Goal: Communication & Community: Share content

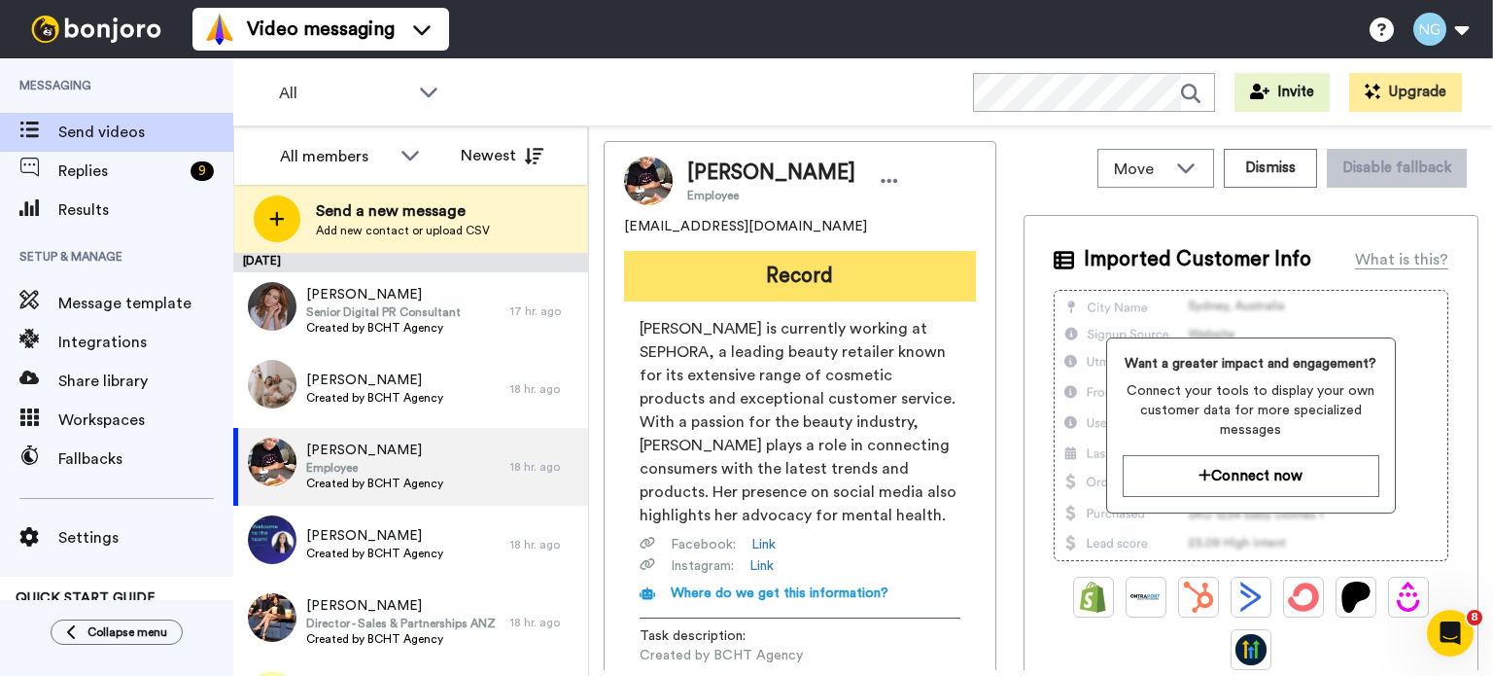
click at [716, 256] on button "Record" at bounding box center [800, 276] width 352 height 51
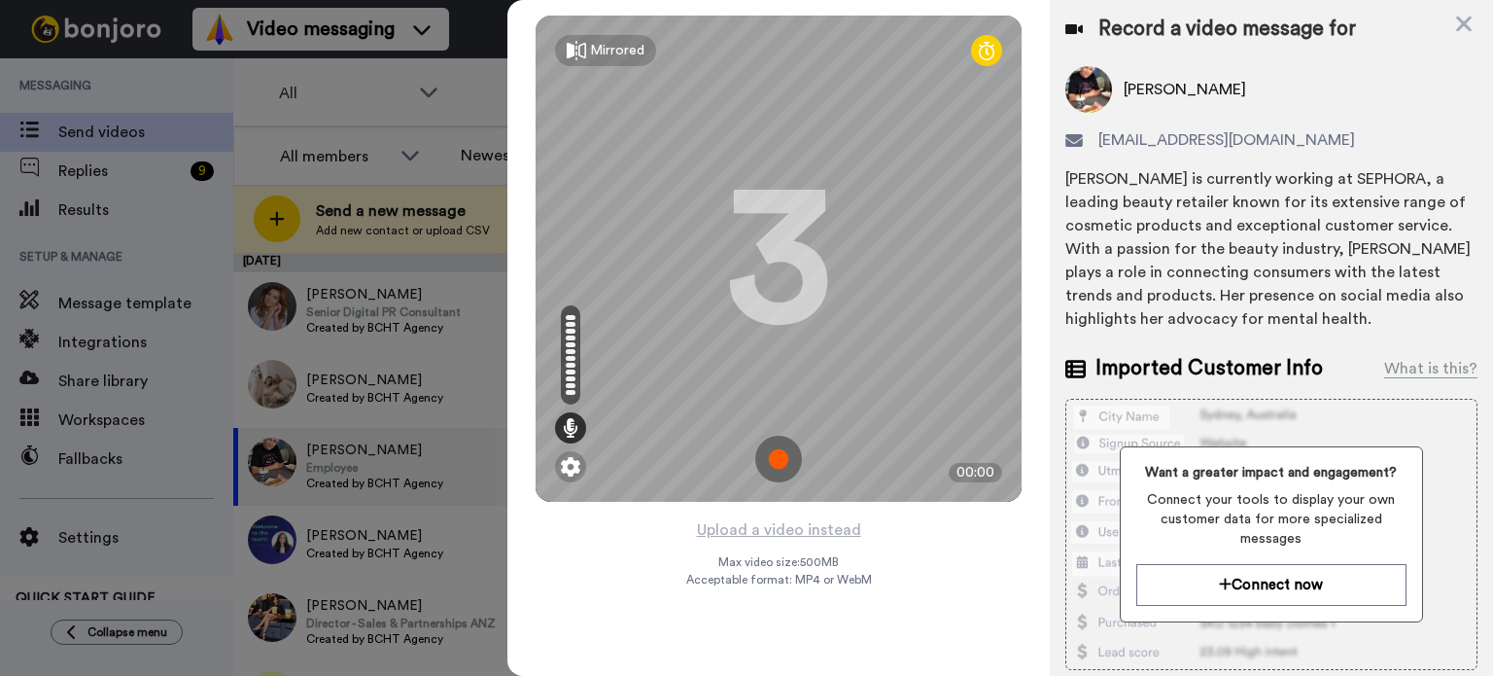
click at [793, 454] on img at bounding box center [778, 459] width 47 height 47
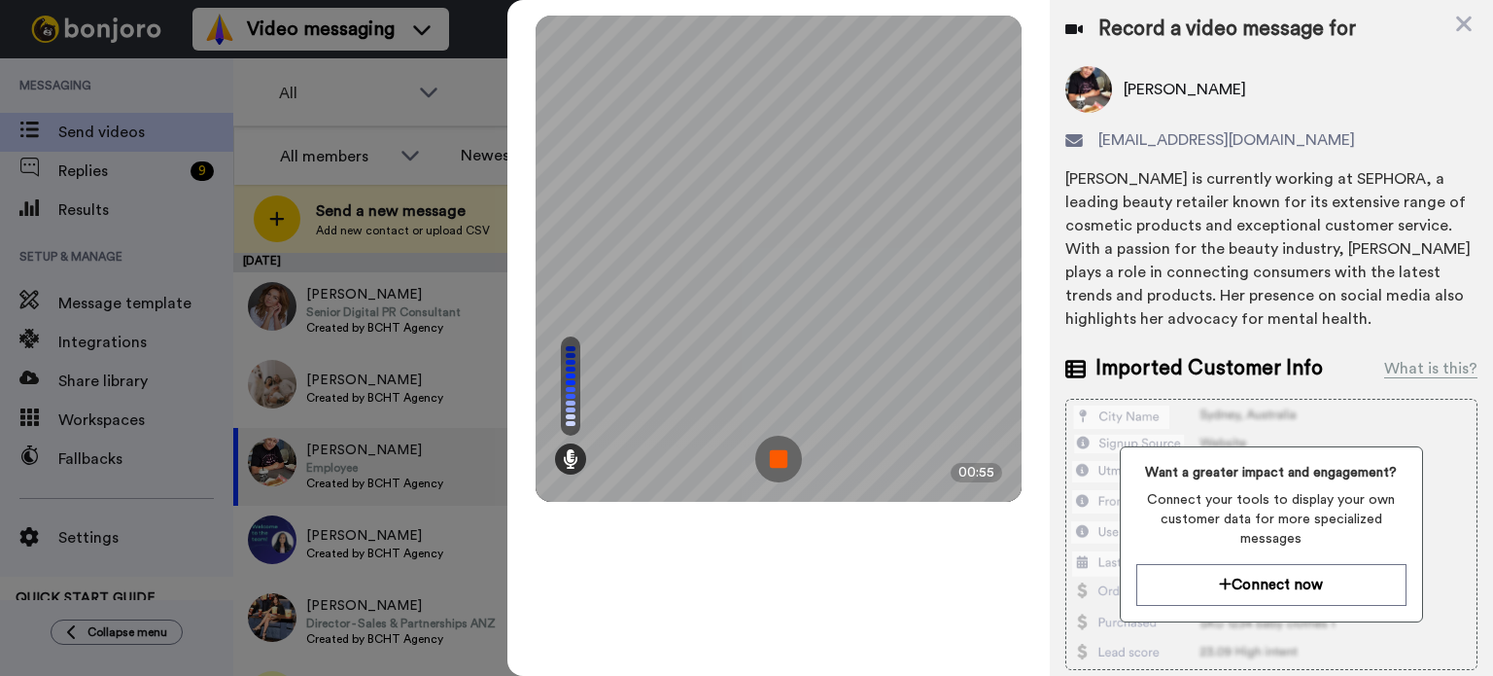
click at [793, 454] on img at bounding box center [778, 459] width 47 height 47
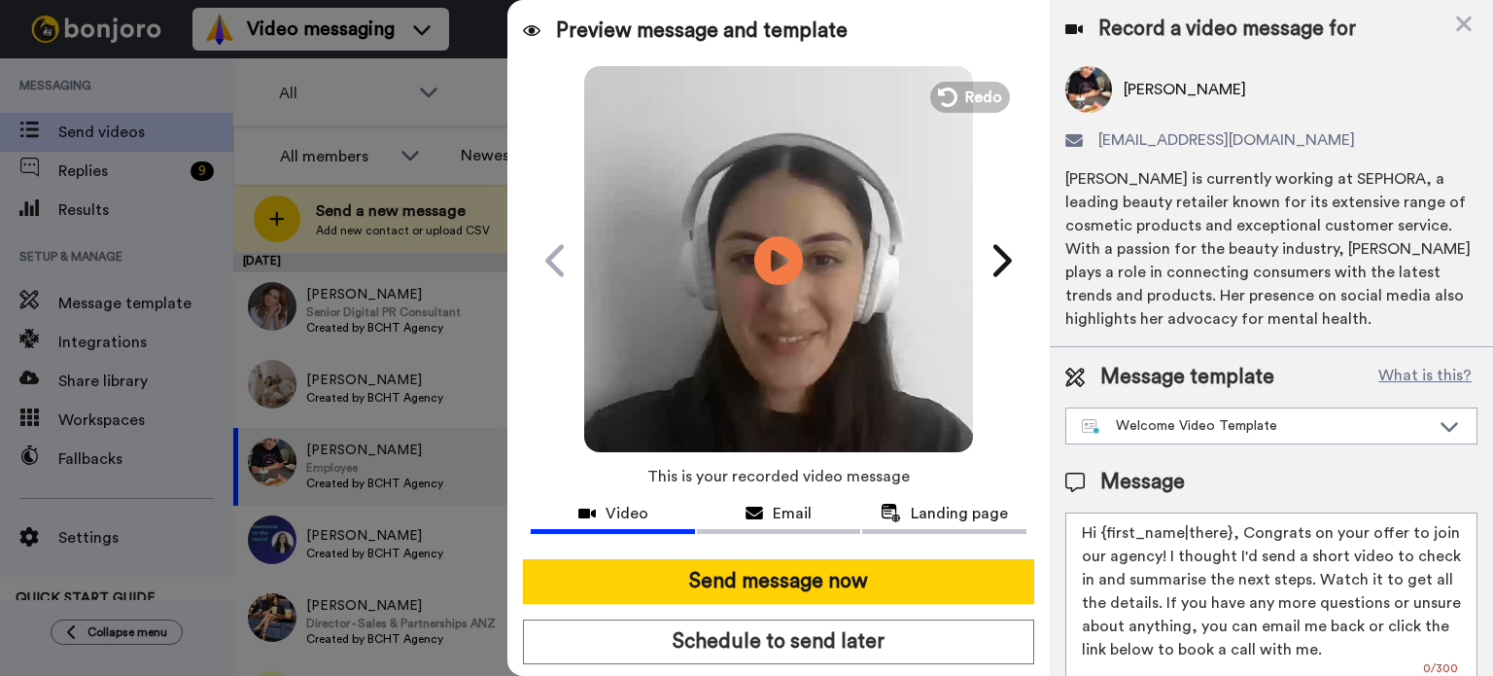
click at [808, 185] on video at bounding box center [778, 257] width 389 height 389
drag, startPoint x: 1099, startPoint y: 533, endPoint x: 1228, endPoint y: 516, distance: 129.4
click at [1228, 516] on textarea "Hi {first_name|there}, Congrats on your offer to join our agency! I thought I'd…" at bounding box center [1271, 599] width 412 height 175
click at [1252, 530] on textarea "Hi Emilia, Congrats on your offer to join our agency! I thought I'd send a shor…" at bounding box center [1271, 599] width 412 height 175
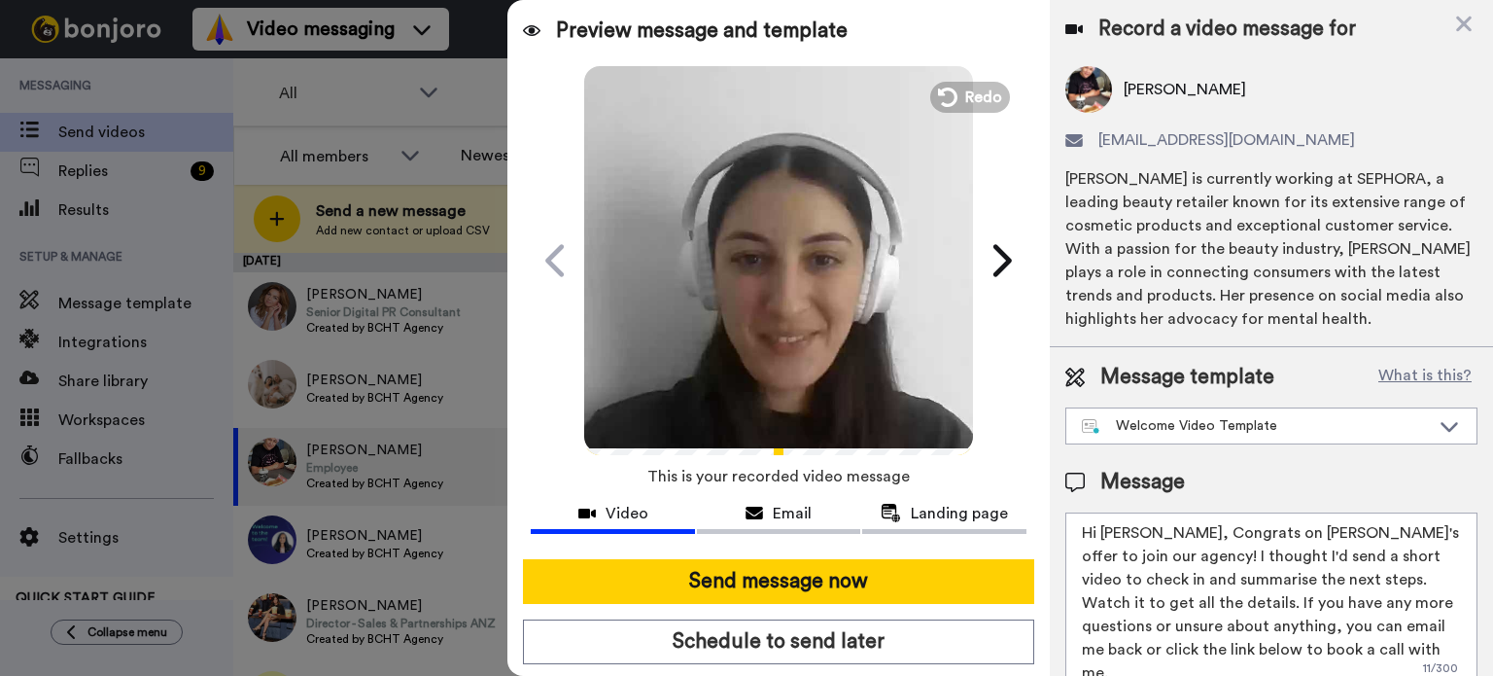
type textarea "Hi Emilia, Congrats on Koa's offer to join our agency! I thought I'd send a sho…"
click at [884, 212] on video at bounding box center [778, 257] width 389 height 389
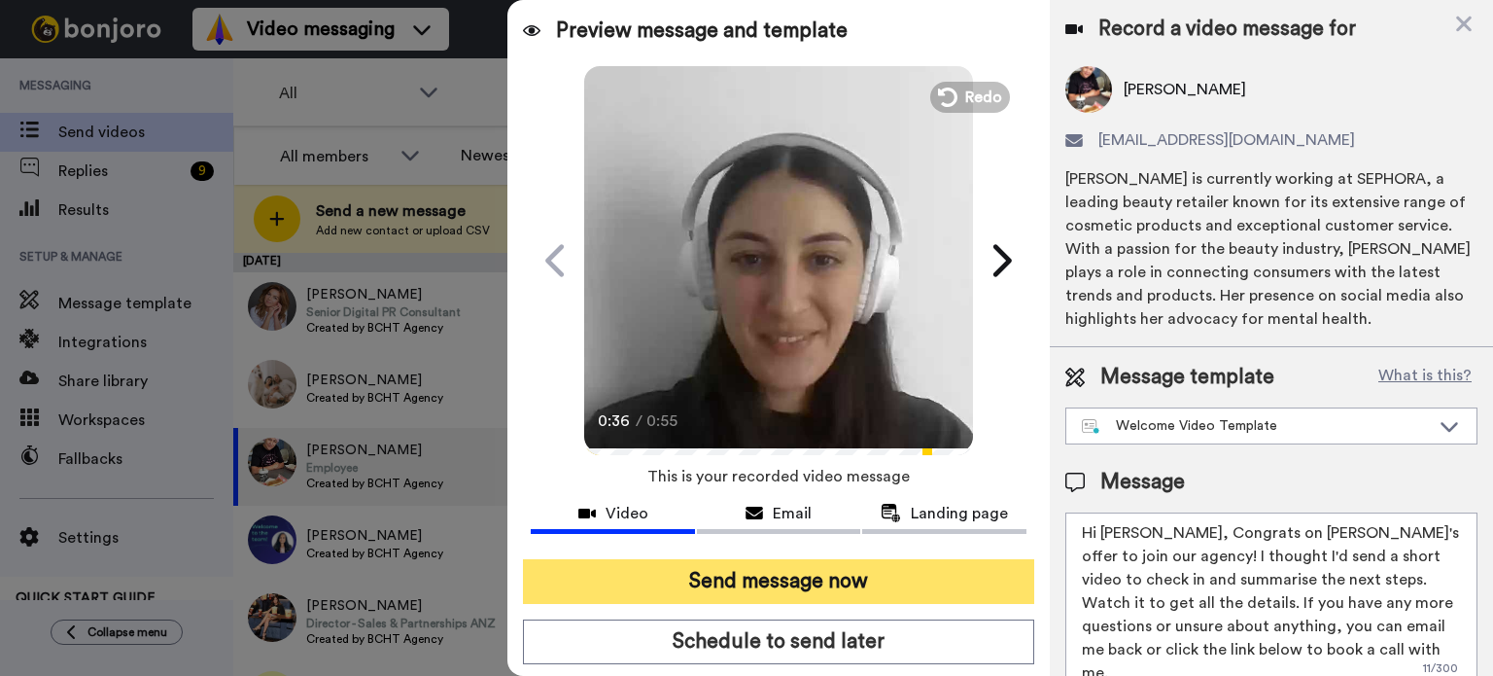
click at [860, 576] on button "Send message now" at bounding box center [778, 581] width 511 height 45
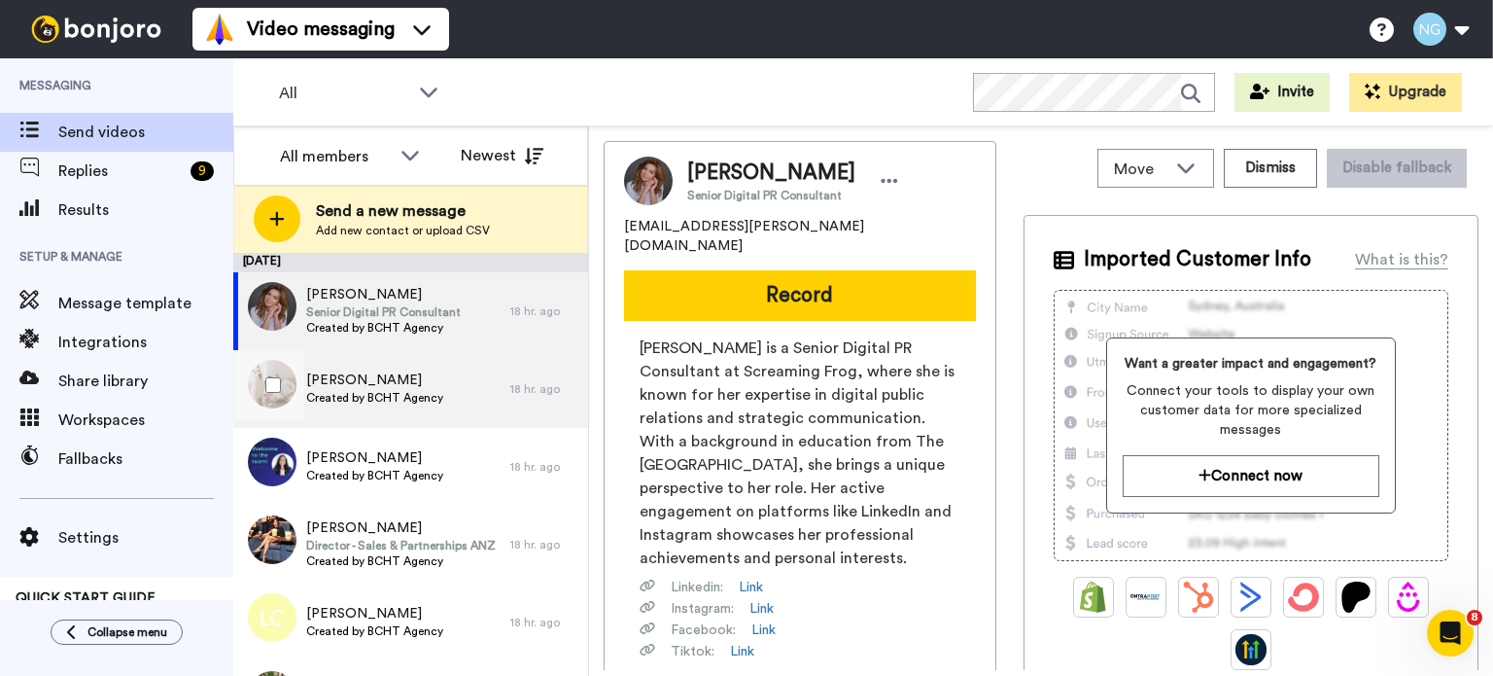
click at [361, 380] on span "[PERSON_NAME]" at bounding box center [374, 379] width 137 height 19
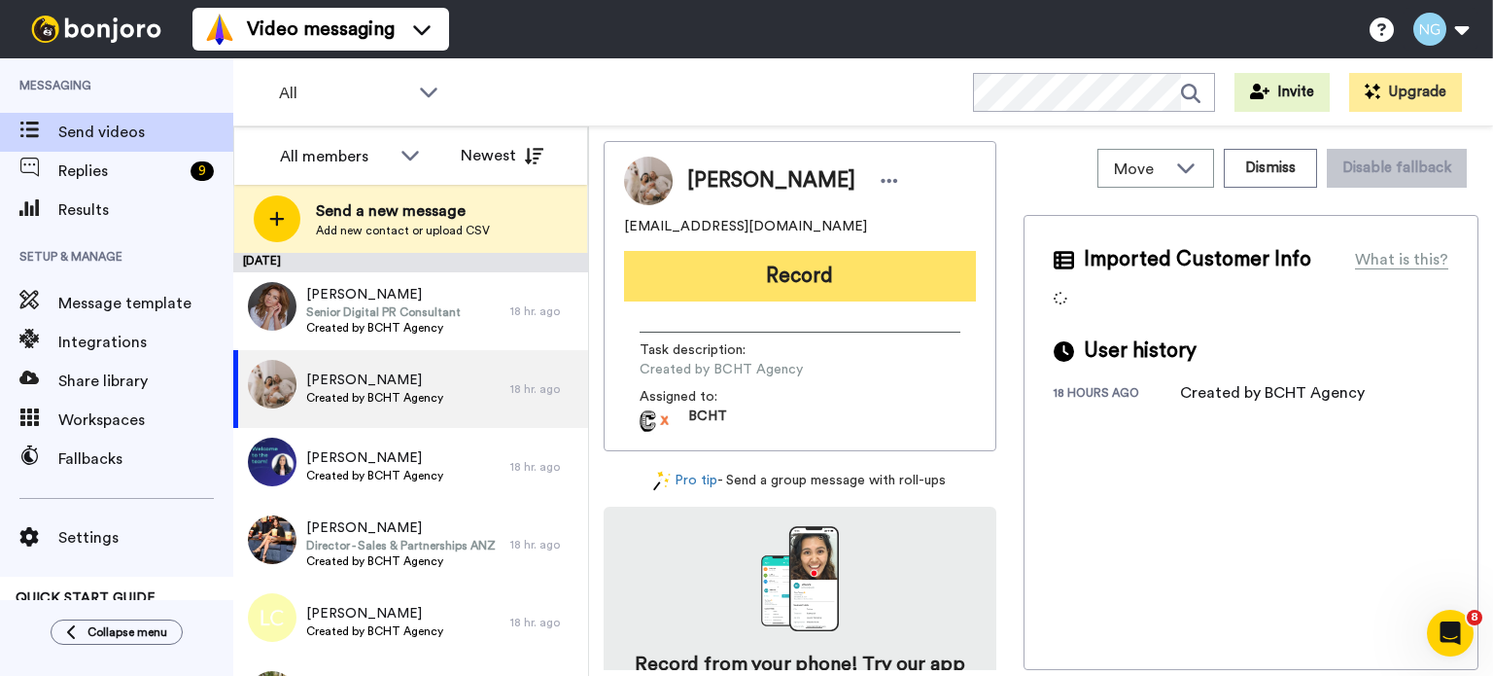
click at [737, 290] on button "Record" at bounding box center [800, 276] width 352 height 51
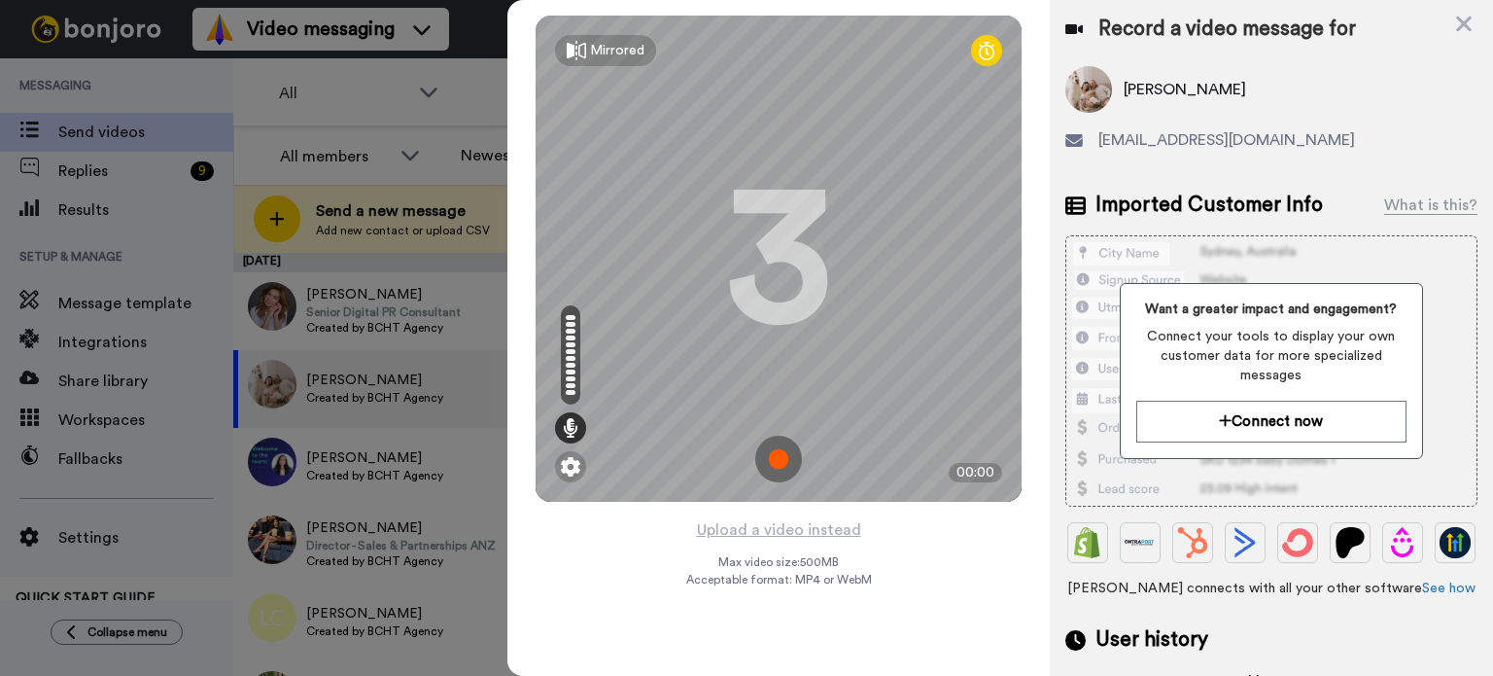
click at [777, 455] on img at bounding box center [778, 459] width 47 height 47
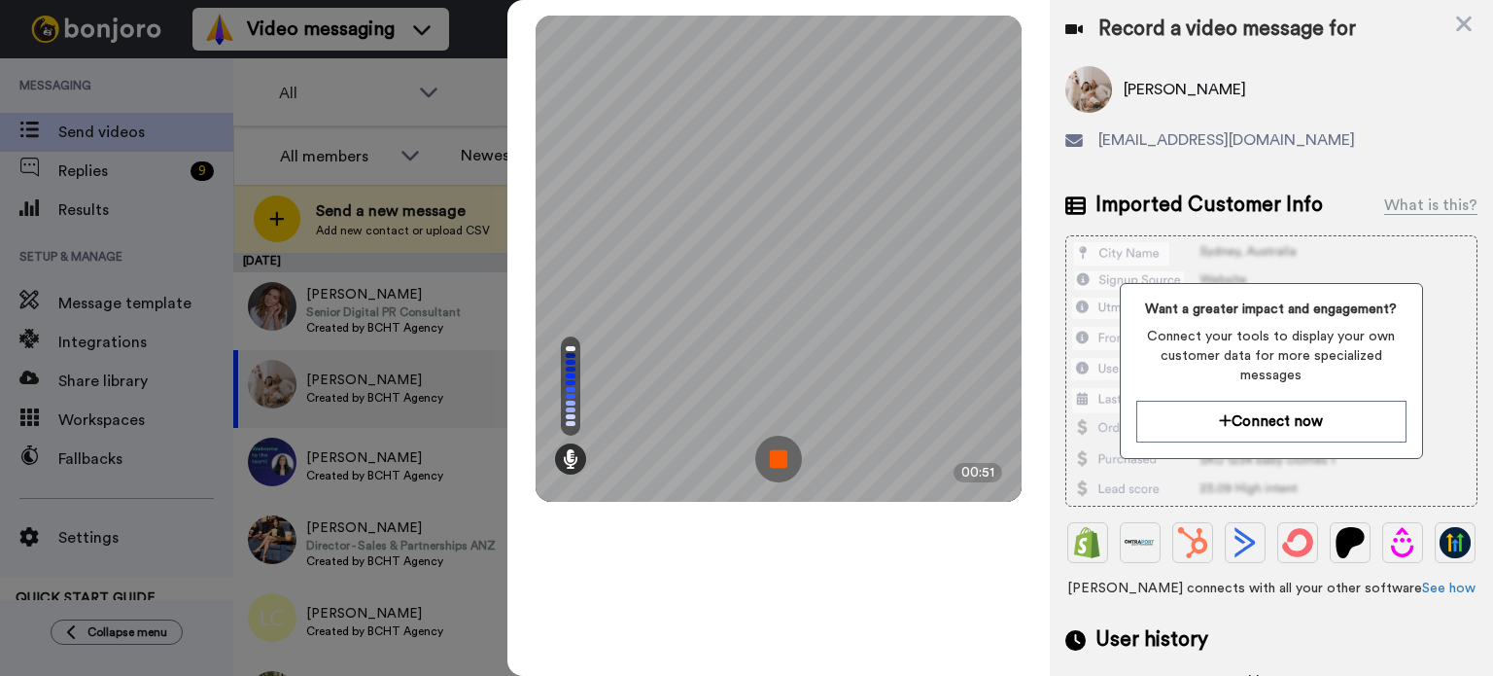
click at [777, 455] on img at bounding box center [778, 459] width 47 height 47
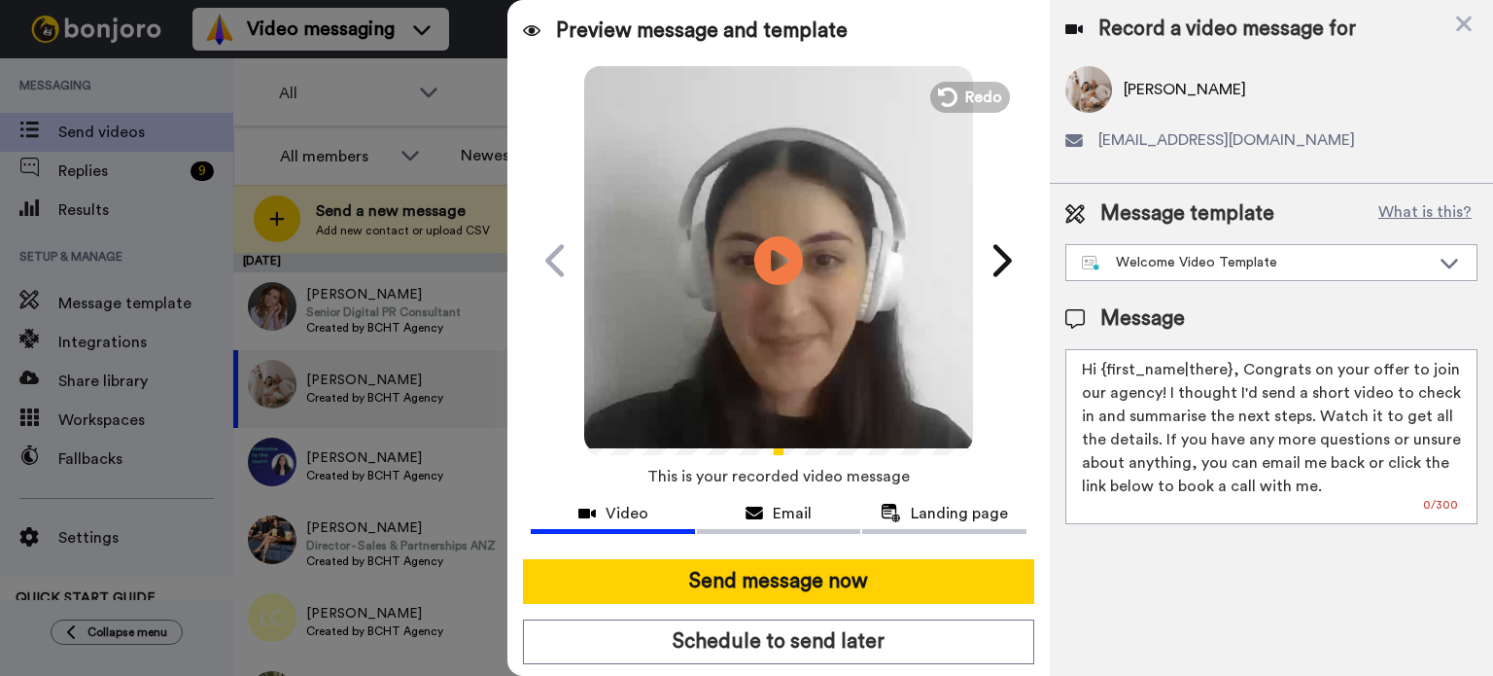
click at [914, 306] on video at bounding box center [778, 257] width 389 height 389
click at [1097, 366] on textarea "Hi {first_name|there}, Congrats on your offer to join our agency! I thought I'd…" at bounding box center [1271, 436] width 412 height 175
drag, startPoint x: 1097, startPoint y: 366, endPoint x: 1209, endPoint y: 358, distance: 113.1
click at [1209, 358] on textarea "Hi {first_name|there}, Congrats on your offer to join our agency! I thought I'd…" at bounding box center [1271, 436] width 412 height 175
click at [1277, 363] on textarea "Hi Amberlea, Congrats on your offer to join our agency! I thought I'd send a sh…" at bounding box center [1271, 436] width 412 height 175
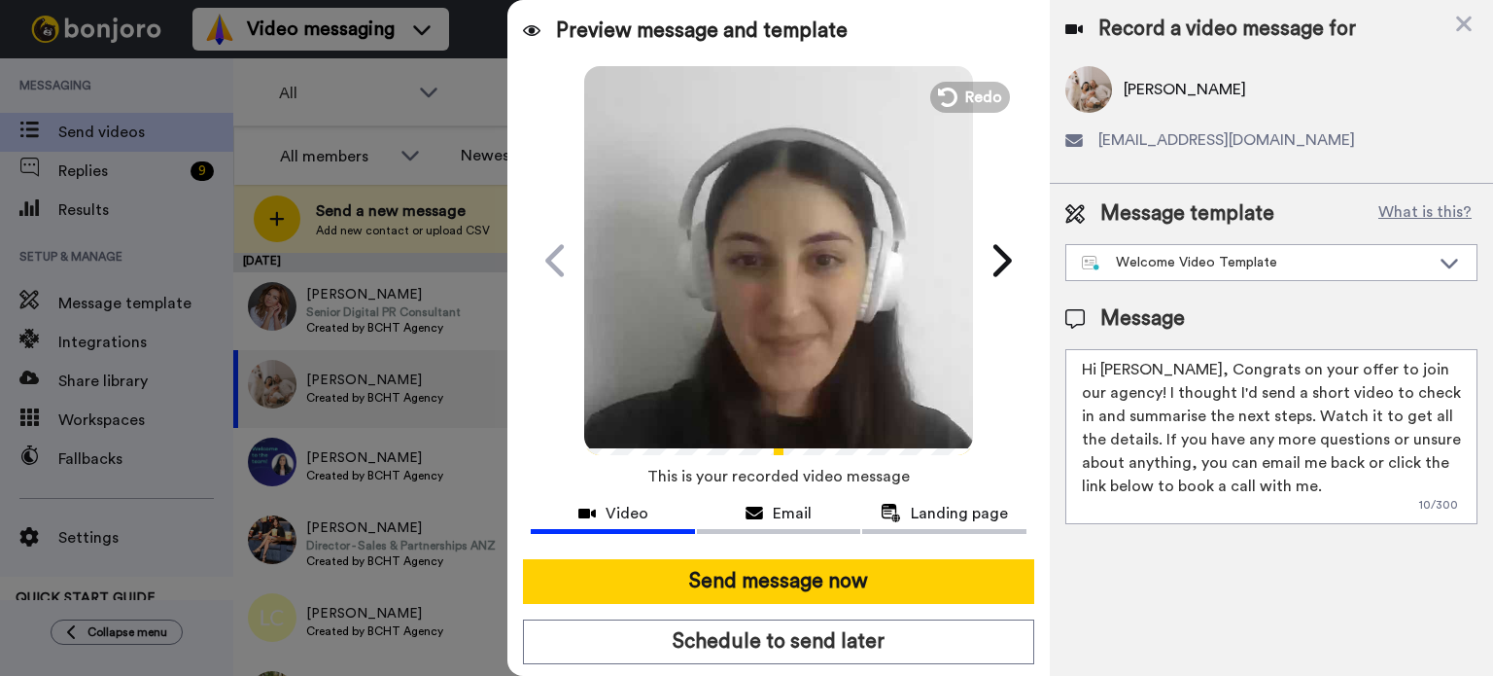
click at [1277, 363] on textarea "Hi Amberlea, Congrats on your offer to join our agency! I thought I'd send a sh…" at bounding box center [1271, 436] width 412 height 175
type textarea "Hi Amberlea, Congrats on Orlando's offer to join our agency! I thought I'd send…"
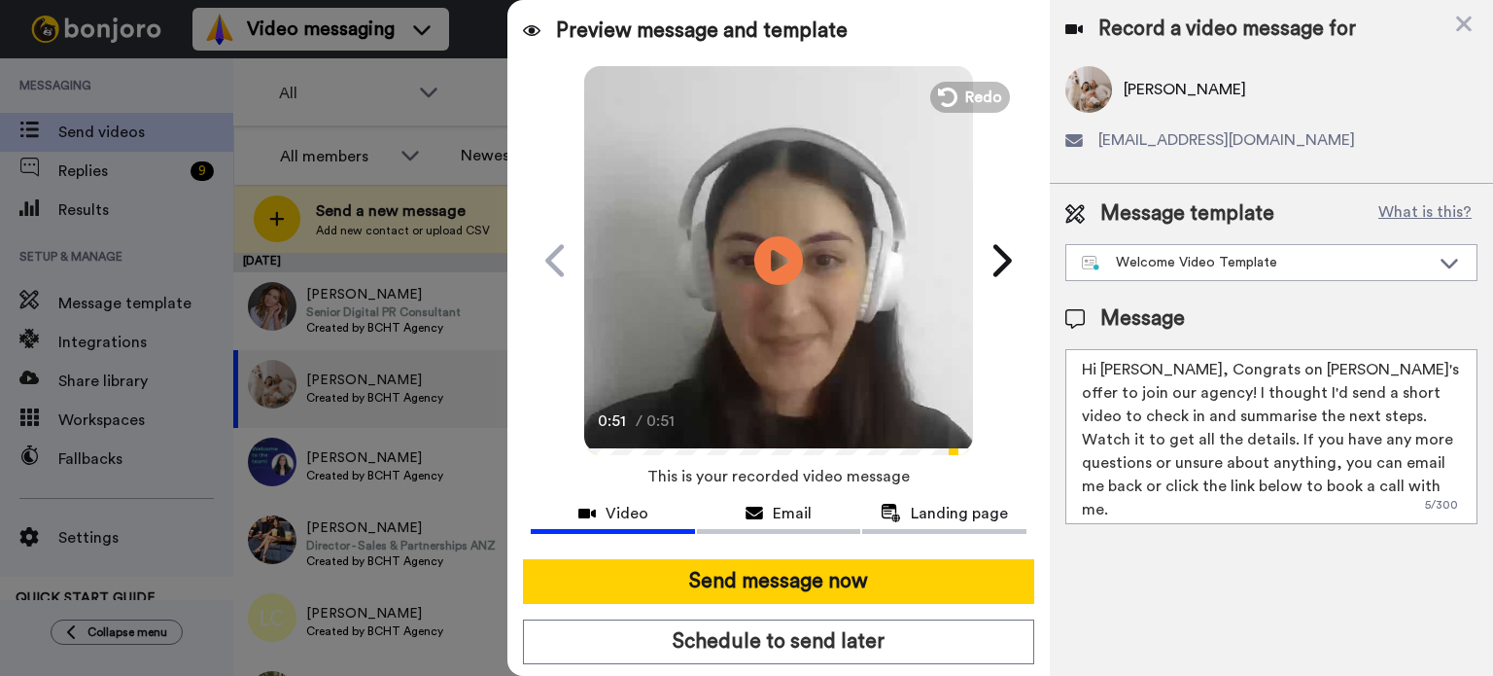
click at [840, 365] on video at bounding box center [778, 257] width 389 height 389
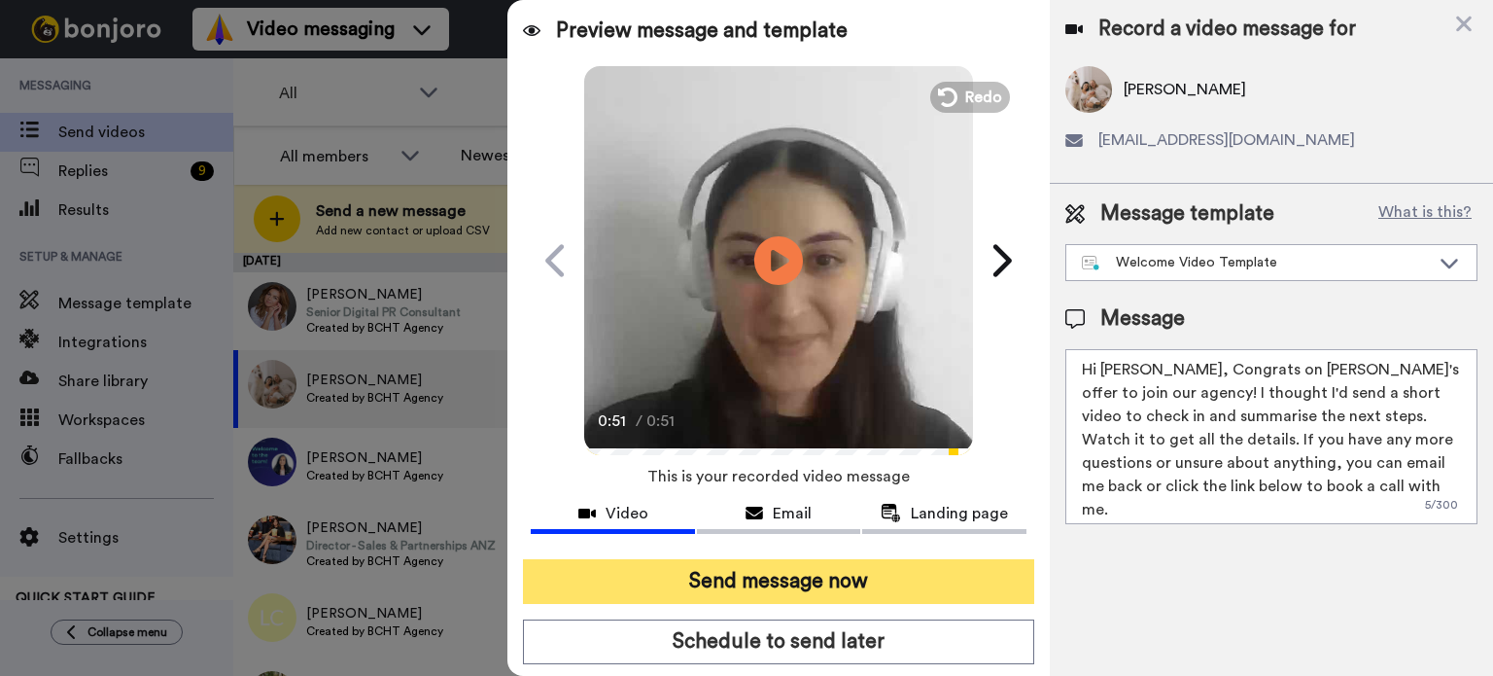
click at [844, 575] on button "Send message now" at bounding box center [778, 581] width 511 height 45
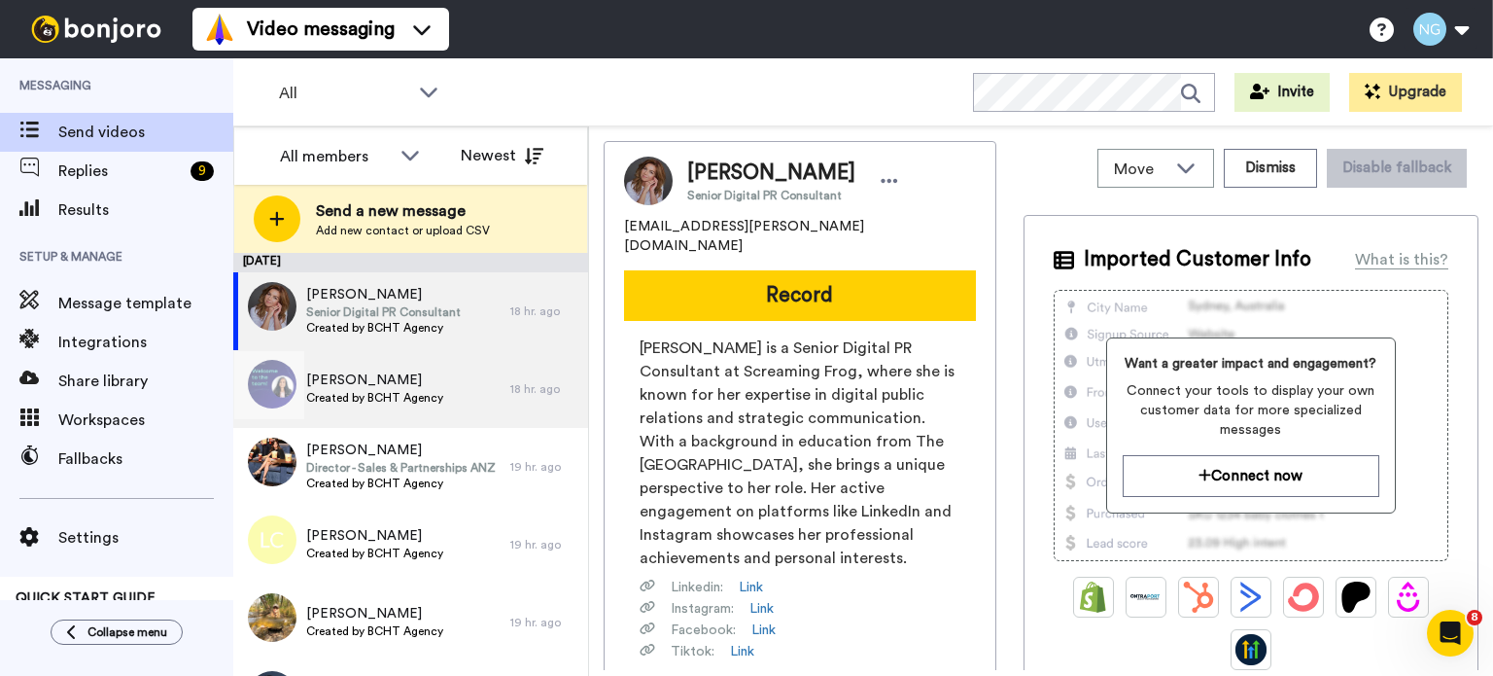
click at [441, 401] on div "Bianca Vik Created by BCHT Agency" at bounding box center [371, 389] width 277 height 78
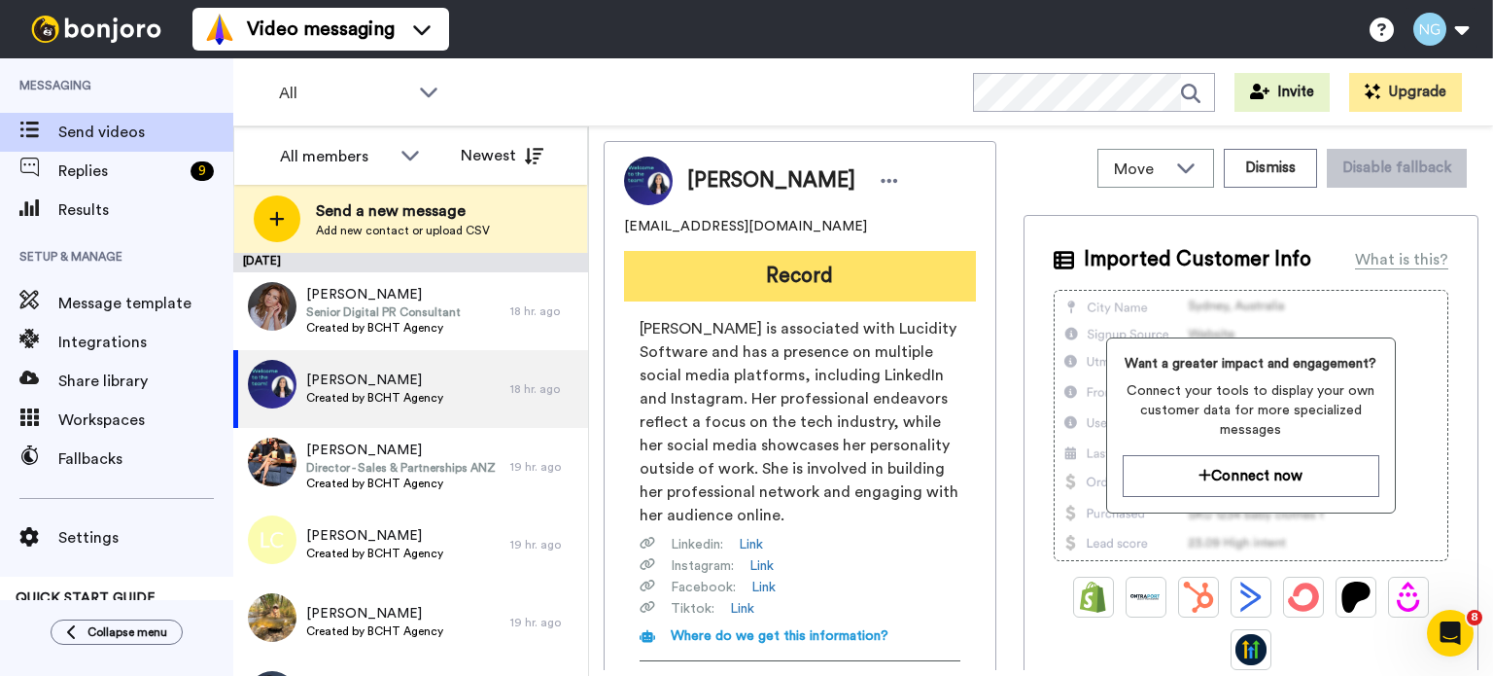
click at [700, 276] on button "Record" at bounding box center [800, 276] width 352 height 51
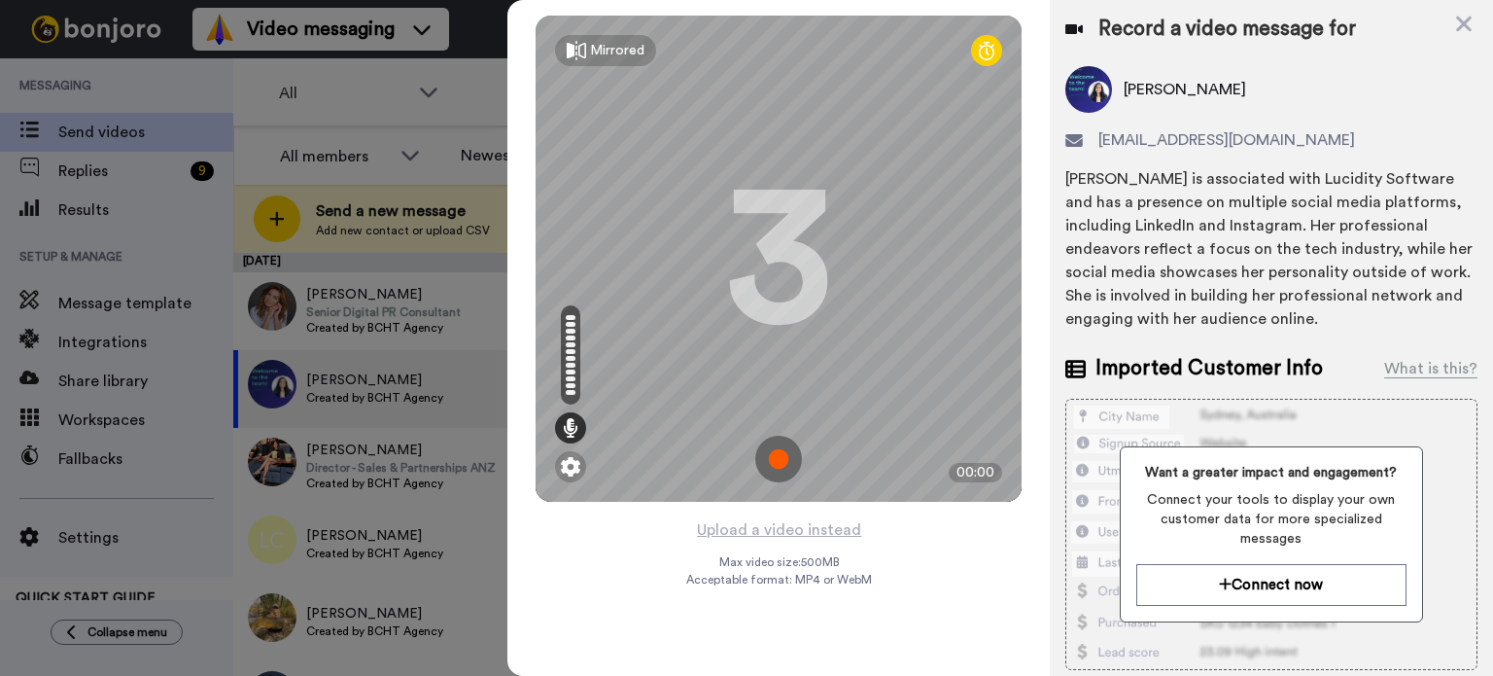
click at [785, 468] on img at bounding box center [778, 459] width 47 height 47
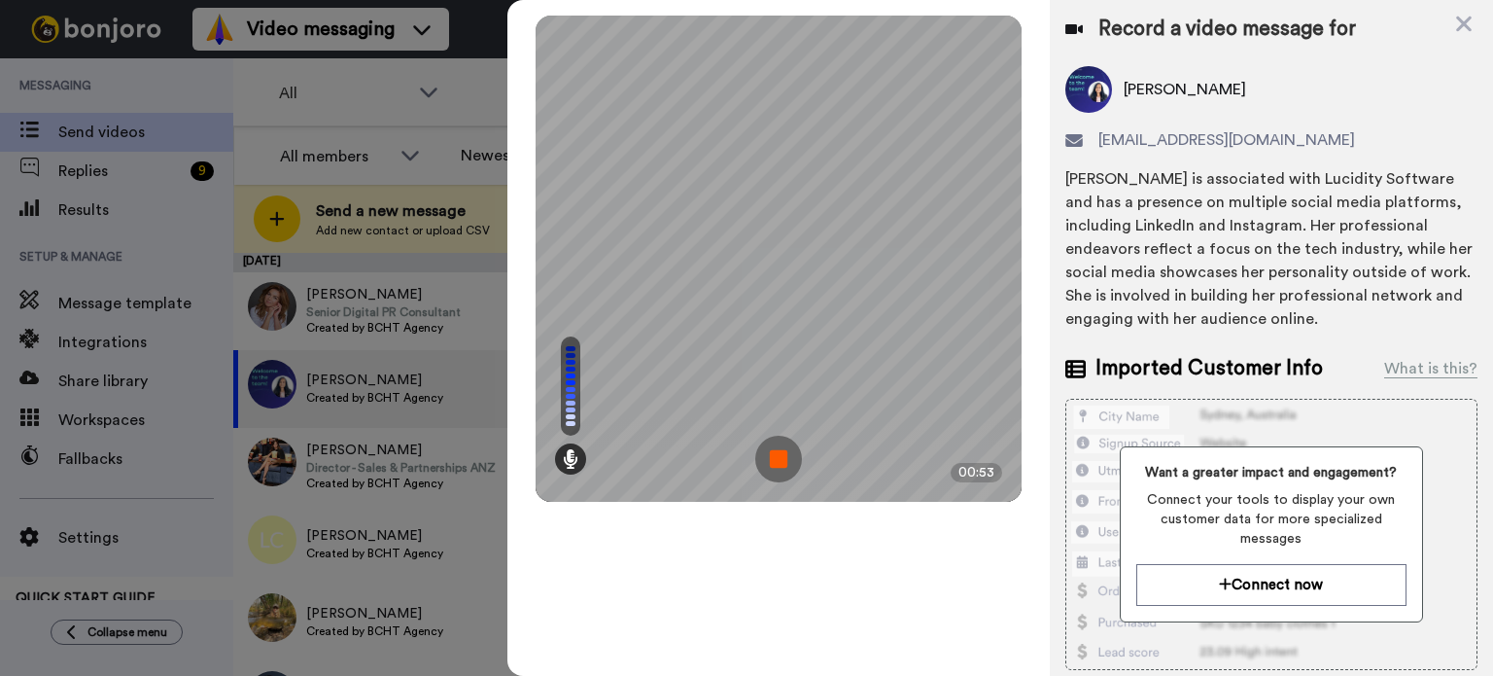
click at [785, 468] on img at bounding box center [778, 459] width 47 height 47
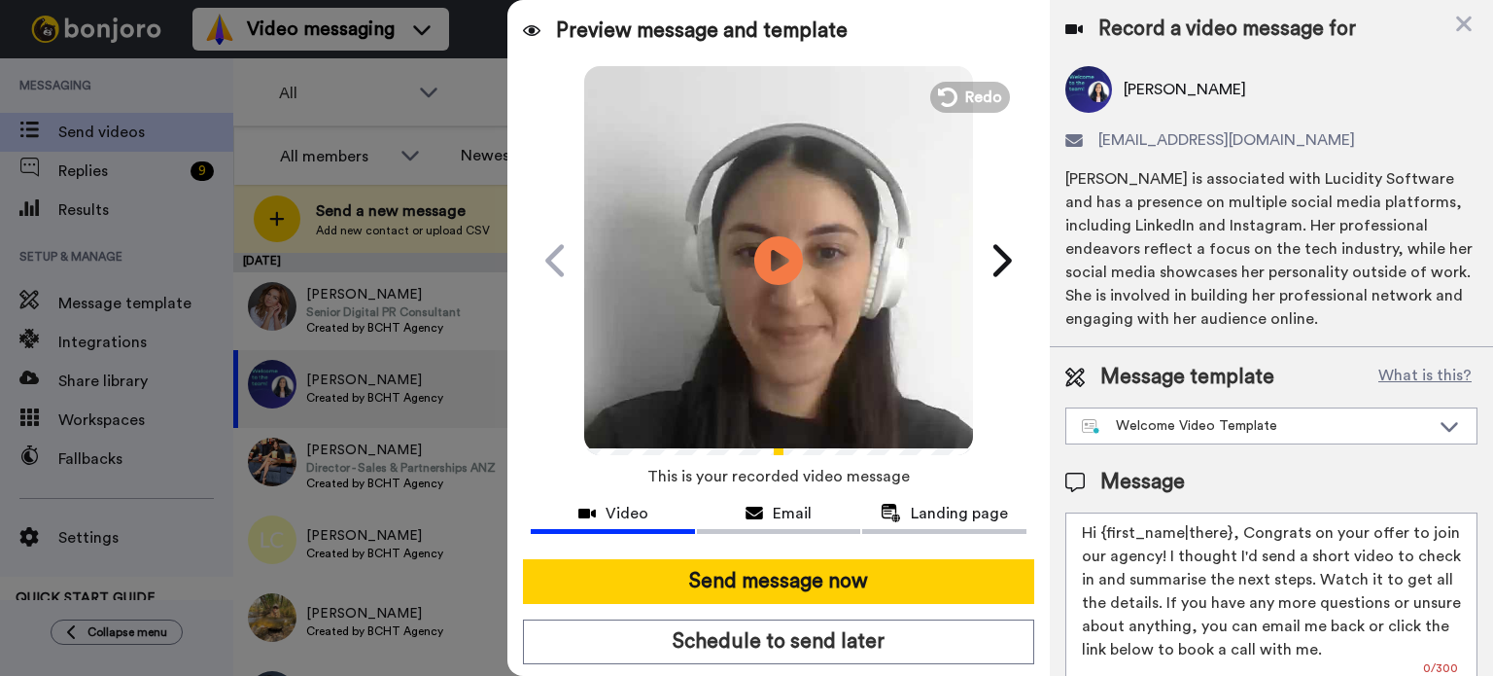
click at [723, 147] on video at bounding box center [778, 257] width 389 height 389
drag, startPoint x: 1097, startPoint y: 536, endPoint x: 1231, endPoint y: 529, distance: 134.3
click at [1231, 529] on textarea "Hi {first_name|there}, Congrats on your offer to join our agency! I thought I'd…" at bounding box center [1271, 599] width 412 height 175
click at [1260, 533] on textarea "Hi Bianca, Congrats on your offer to join our agency! I thought I'd send a shor…" at bounding box center [1271, 599] width 412 height 175
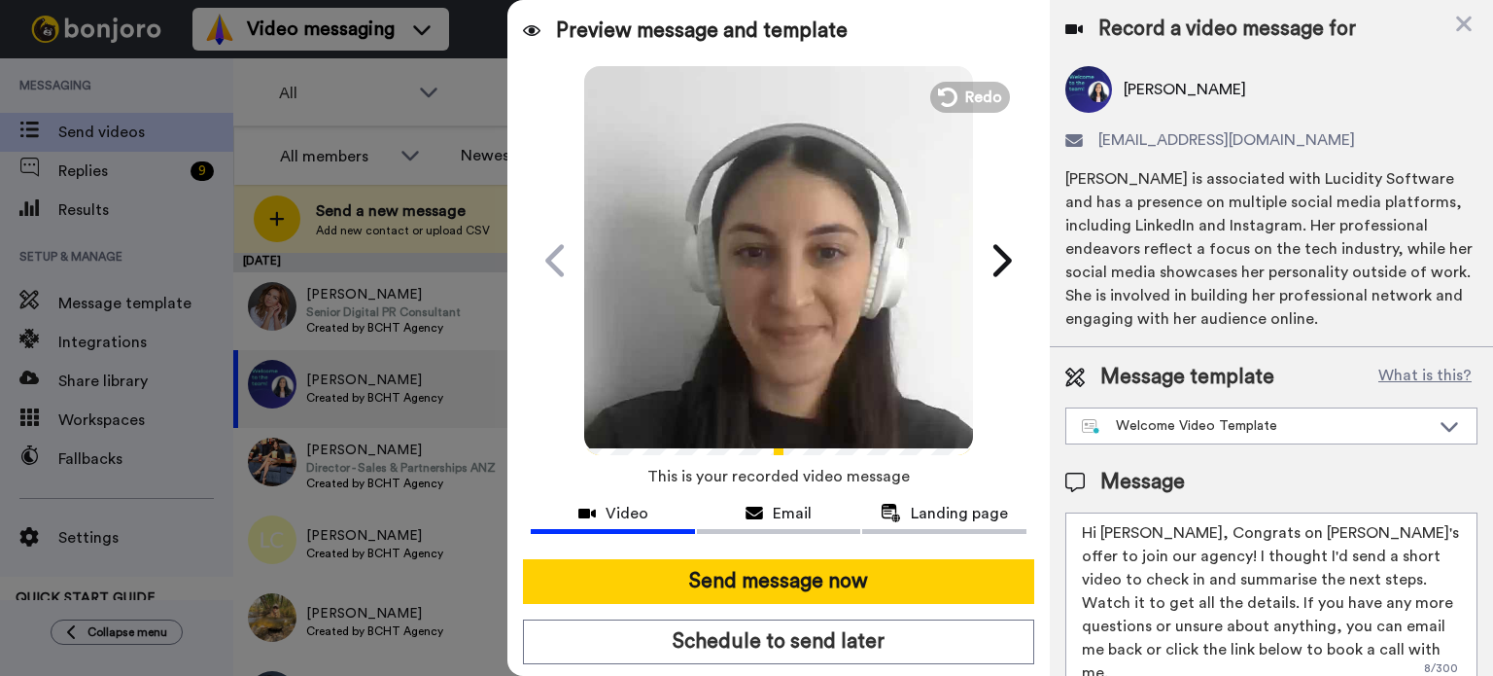
type textarea "Hi Bianca, Congrats on Carmen's offer to join our agency! I thought I'd send a …"
click at [906, 333] on video at bounding box center [778, 257] width 389 height 389
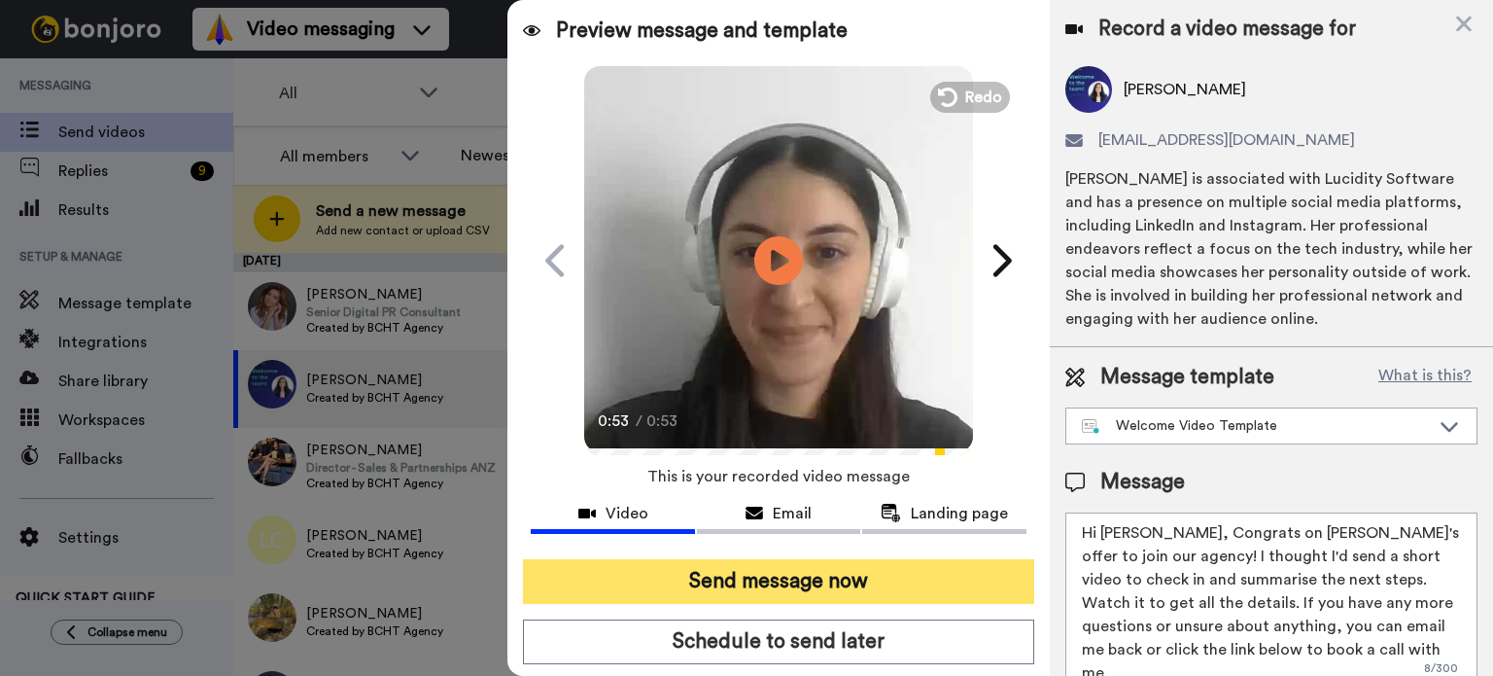
click at [822, 594] on button "Send message now" at bounding box center [778, 581] width 511 height 45
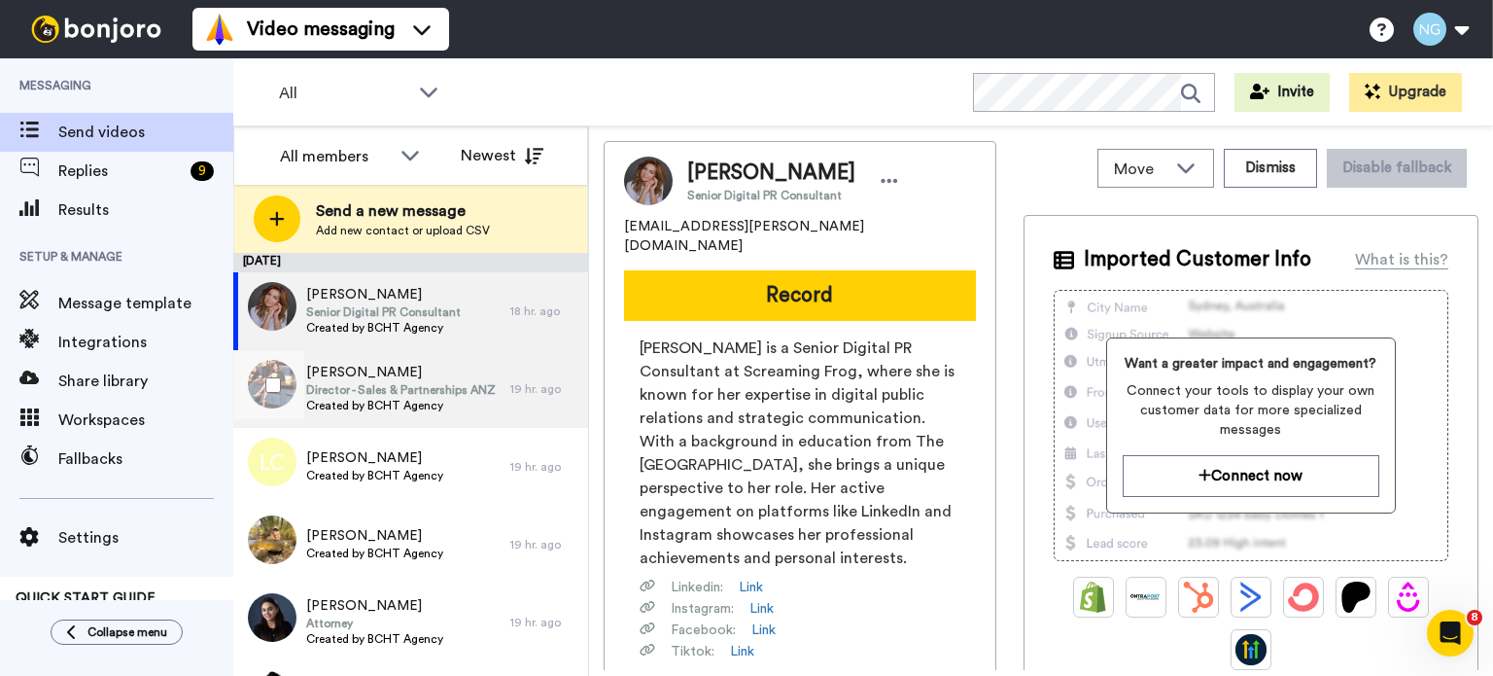
click at [497, 397] on div "Ellisa Woodham Director - Sales & Partnerships ANZ Created by BCHT Agency 19 hr…" at bounding box center [410, 389] width 355 height 78
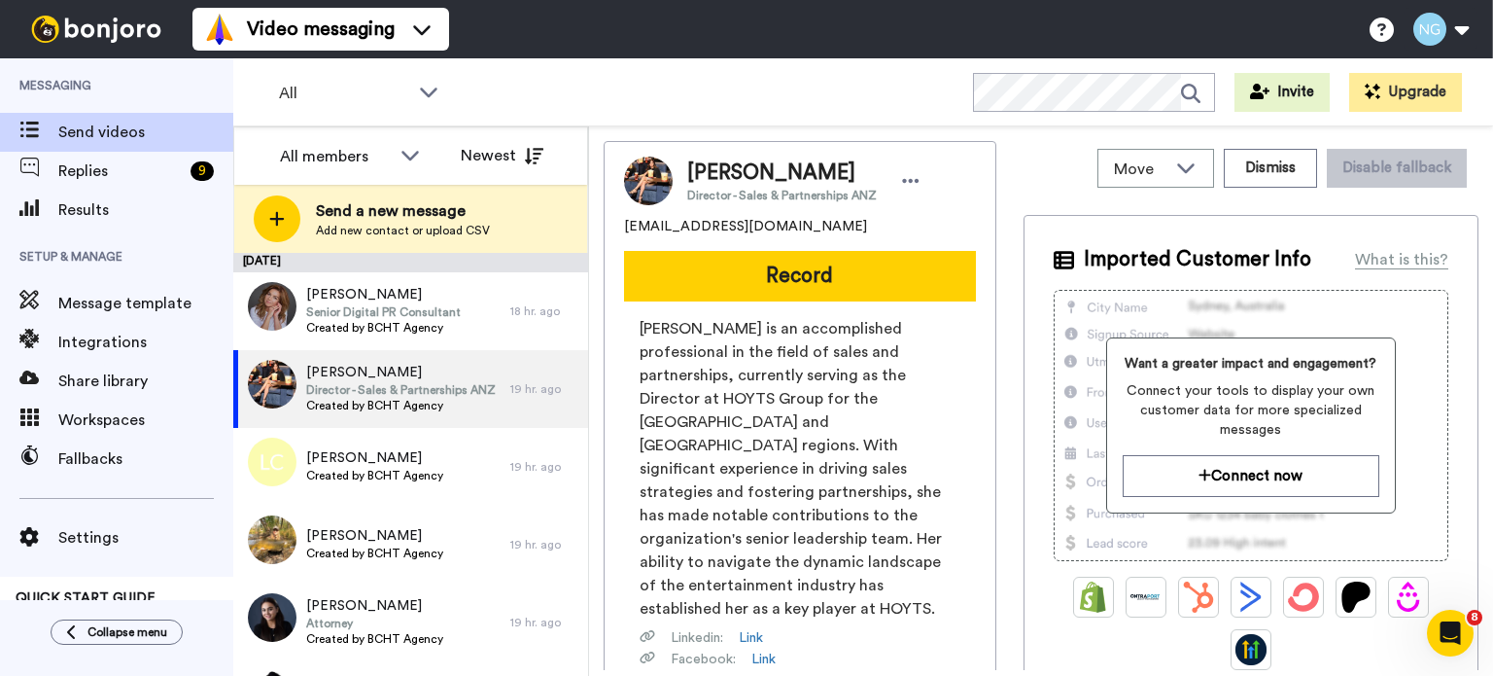
drag, startPoint x: 901, startPoint y: 266, endPoint x: 696, endPoint y: 311, distance: 209.9
click at [696, 311] on div "Ellisa Woodham Director - Sales & Partnerships ANZ ejwoodham@gmail.com Record E…" at bounding box center [800, 485] width 393 height 689
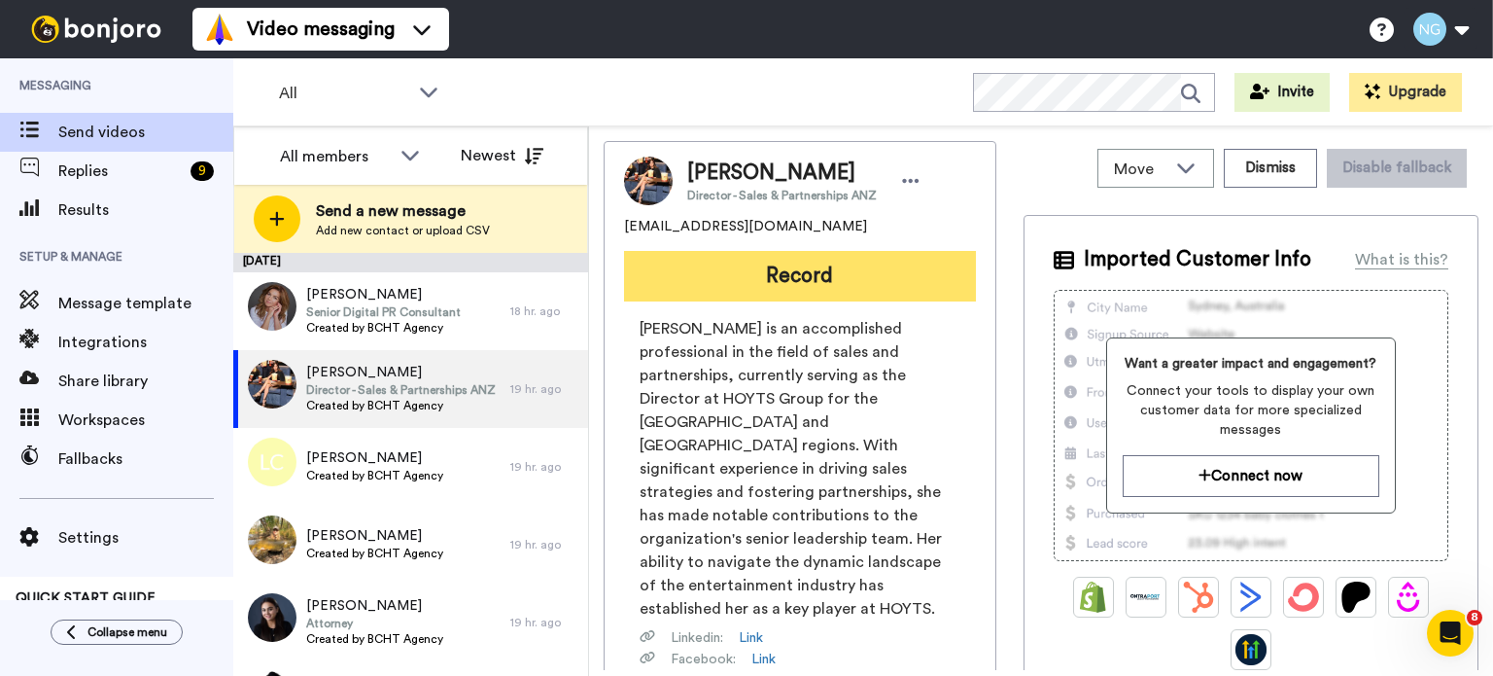
click at [701, 262] on button "Record" at bounding box center [800, 276] width 352 height 51
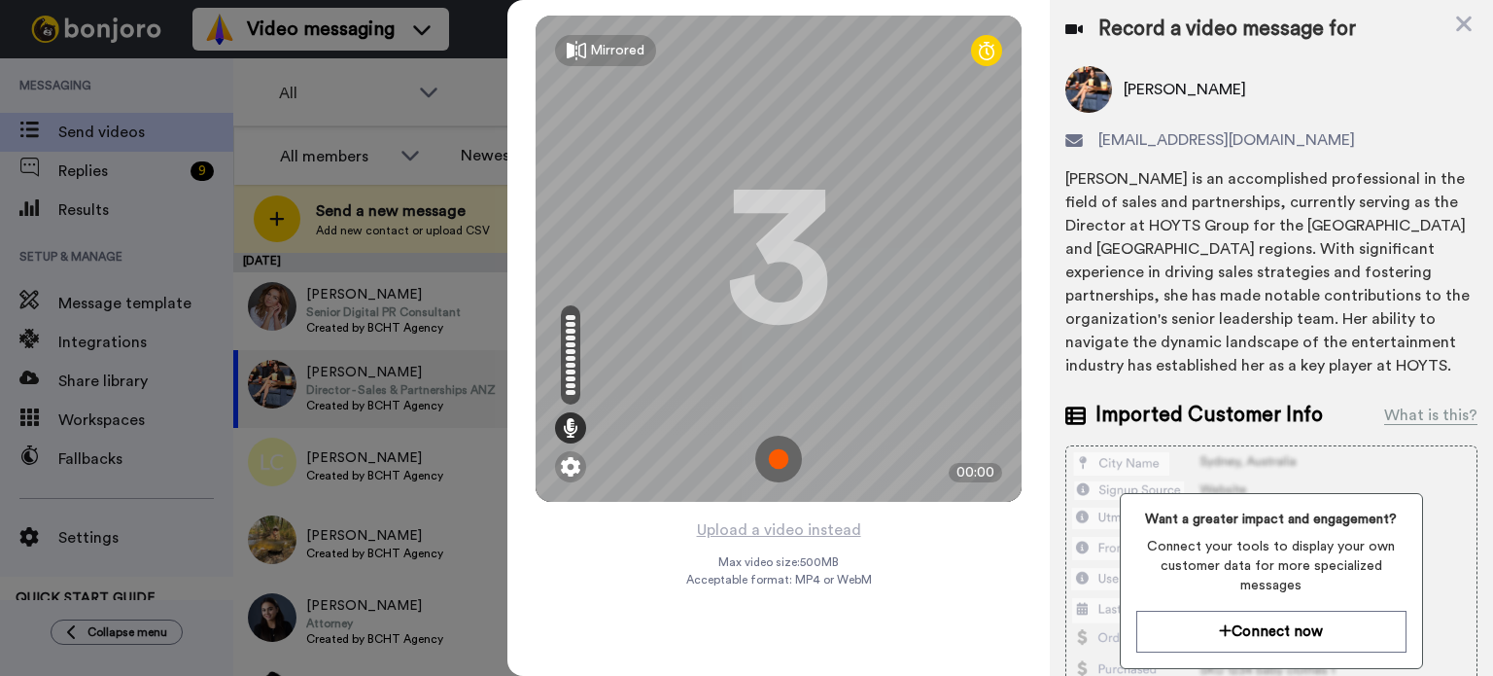
click at [780, 448] on img at bounding box center [778, 459] width 47 height 47
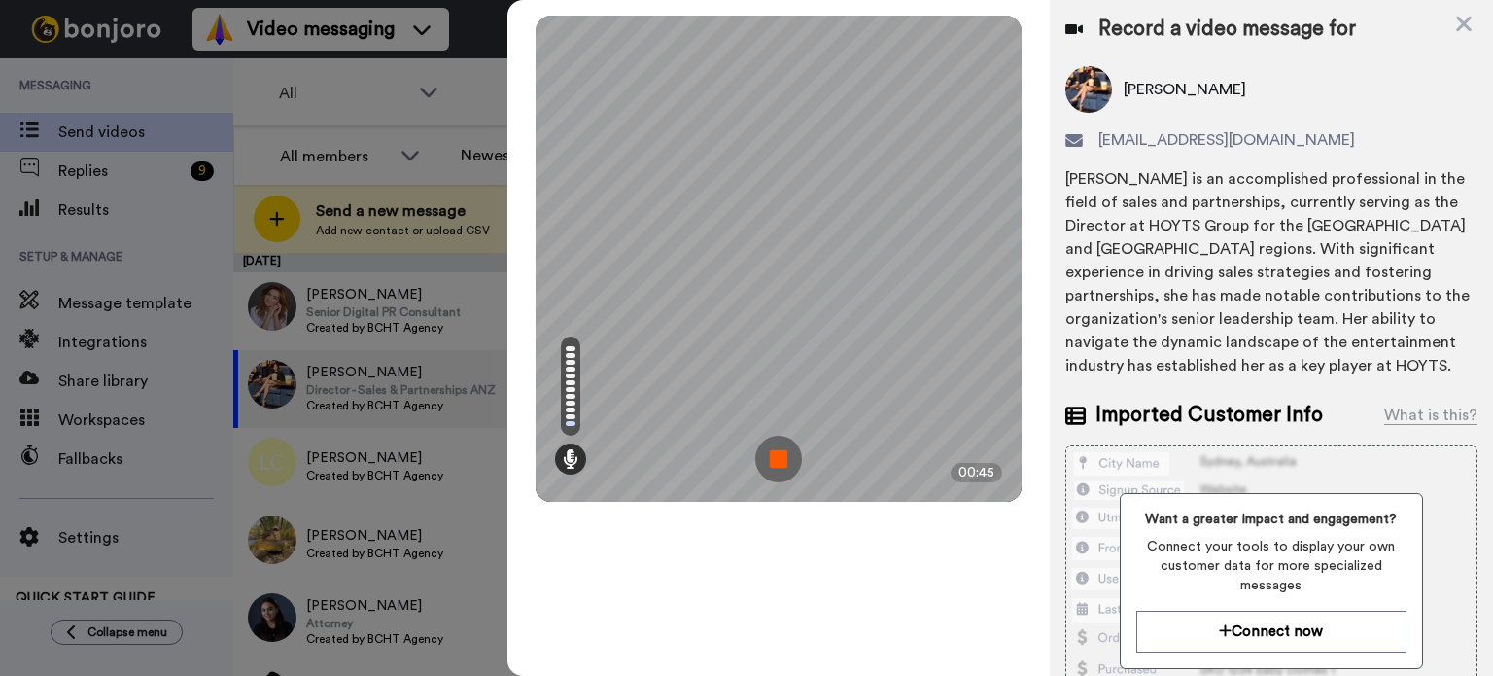
click at [780, 448] on img at bounding box center [778, 459] width 47 height 47
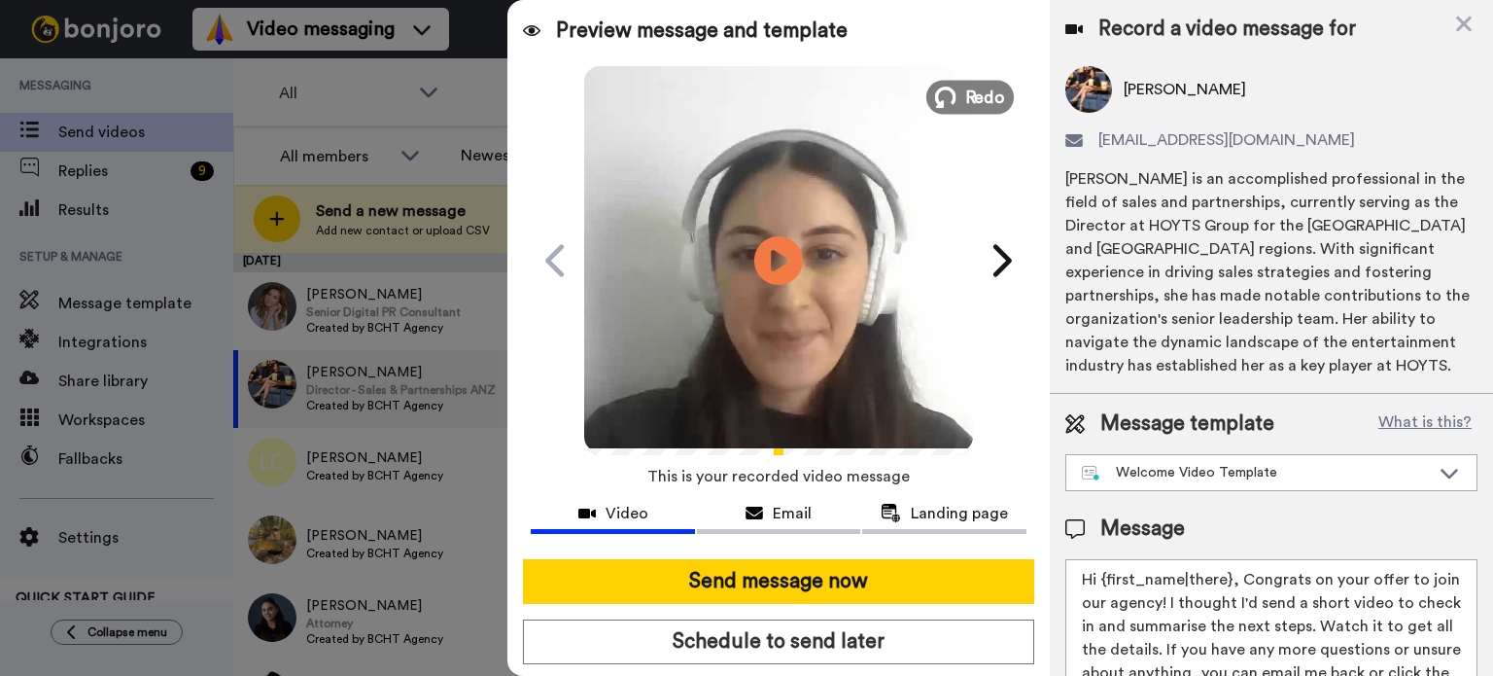
click at [953, 104] on button "Redo" at bounding box center [969, 97] width 87 height 34
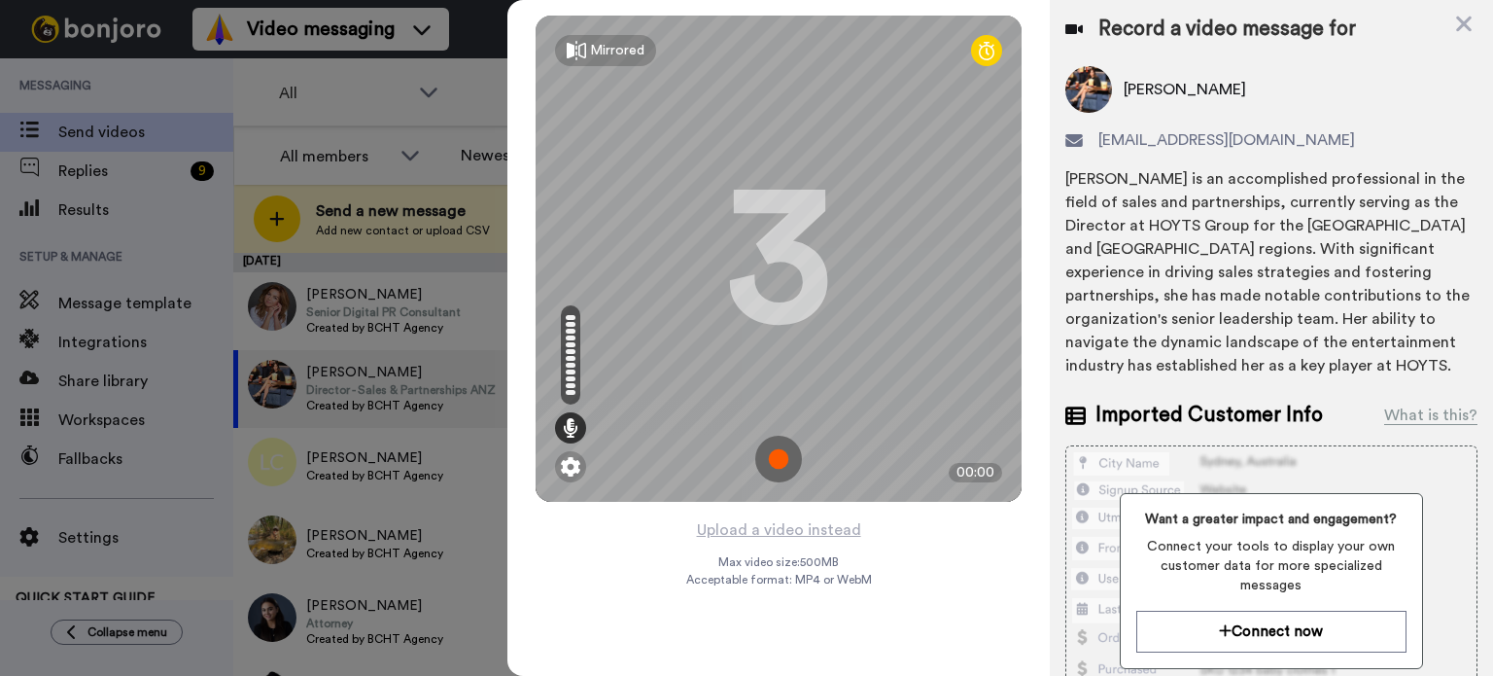
click at [787, 450] on img at bounding box center [778, 459] width 47 height 47
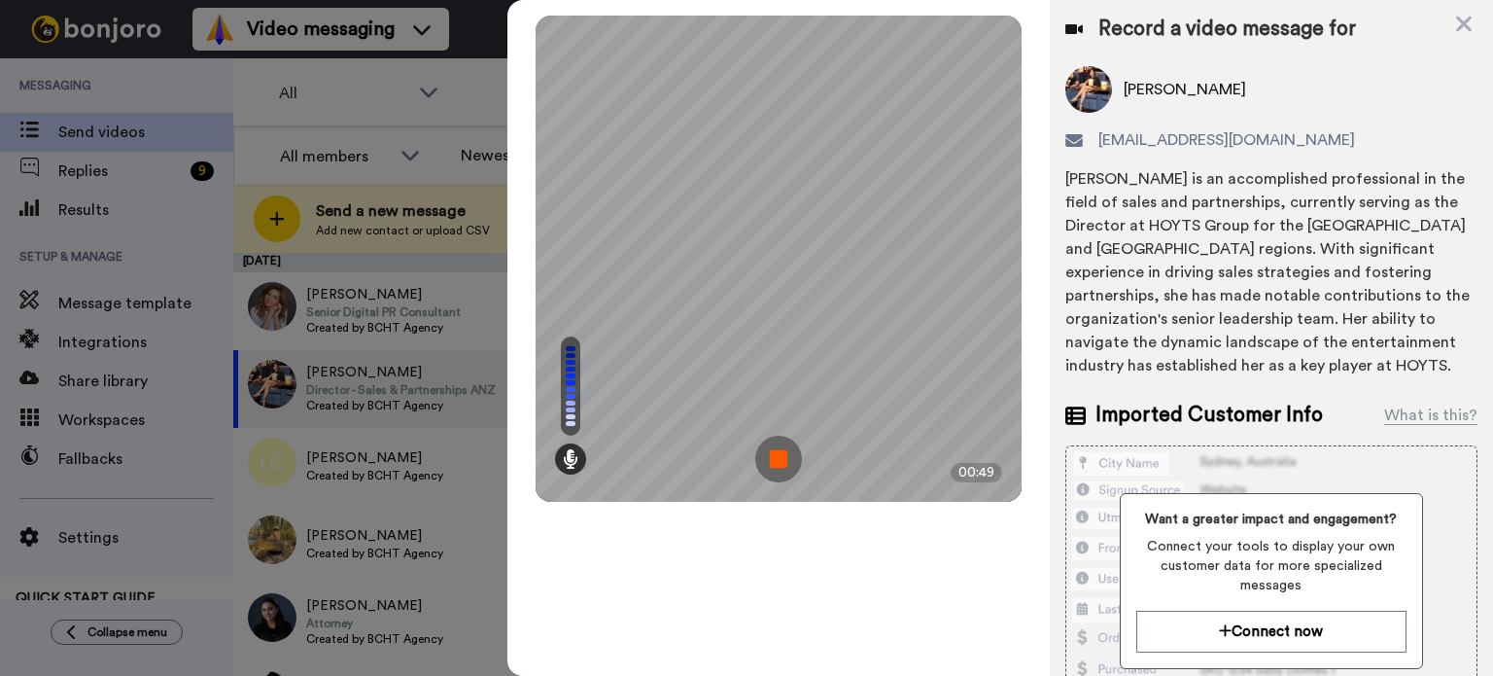
click at [789, 440] on img at bounding box center [778, 459] width 47 height 47
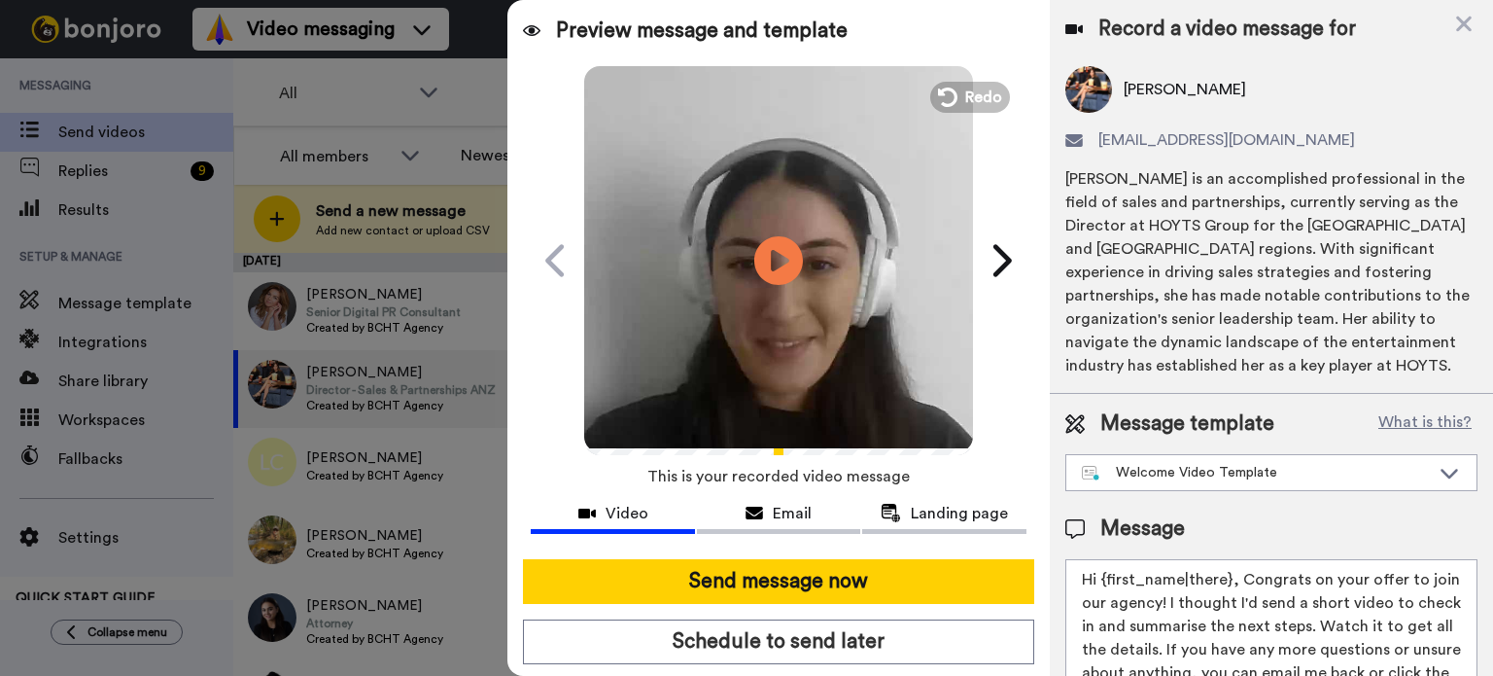
click at [799, 306] on video at bounding box center [778, 257] width 389 height 389
drag, startPoint x: 1103, startPoint y: 574, endPoint x: 1231, endPoint y: 576, distance: 127.4
click at [1231, 576] on textarea "Hi {first_name|there}, Congrats on your offer to join our agency! I thought I'd…" at bounding box center [1271, 646] width 412 height 175
type textarea "Hi Ellisa, Congrats on your offer to join our agency! I thought I'd send a shor…"
click at [976, 101] on span "Redo" at bounding box center [985, 96] width 41 height 25
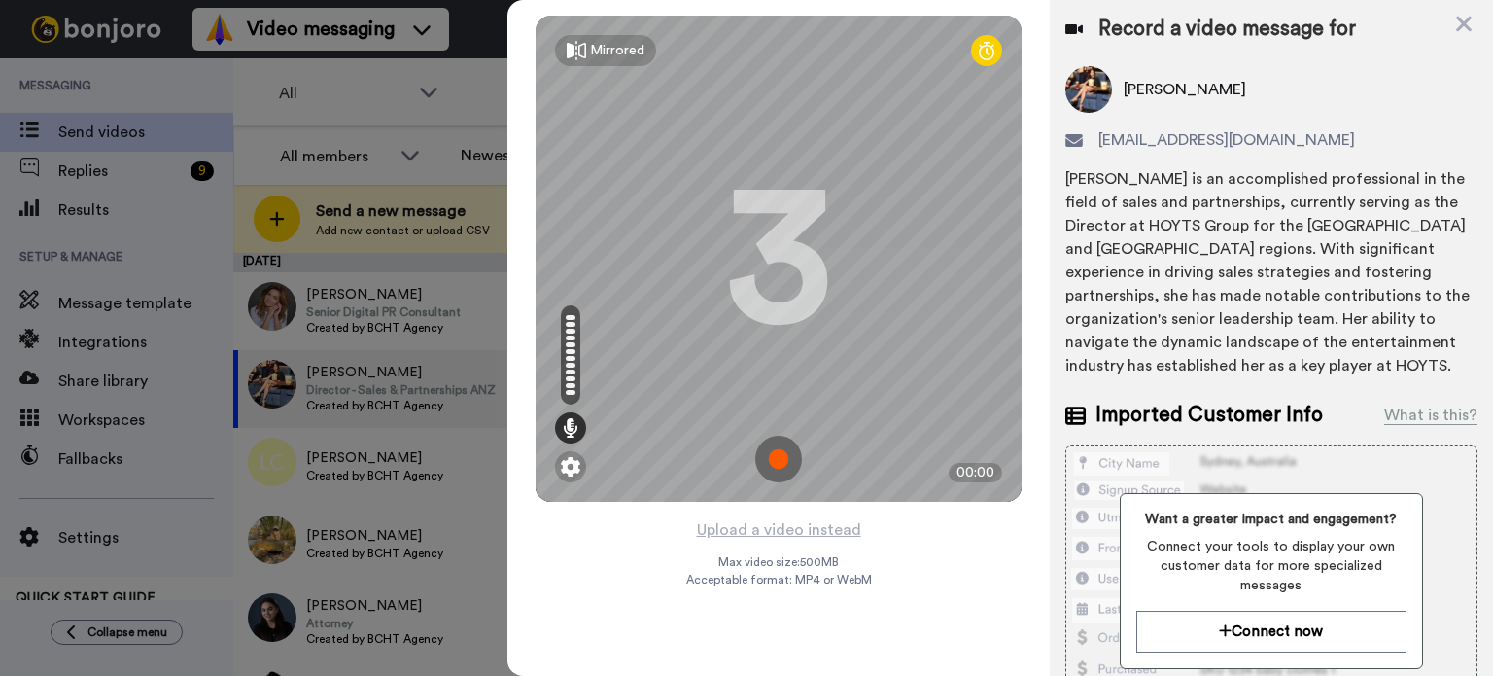
click at [774, 476] on img at bounding box center [778, 459] width 47 height 47
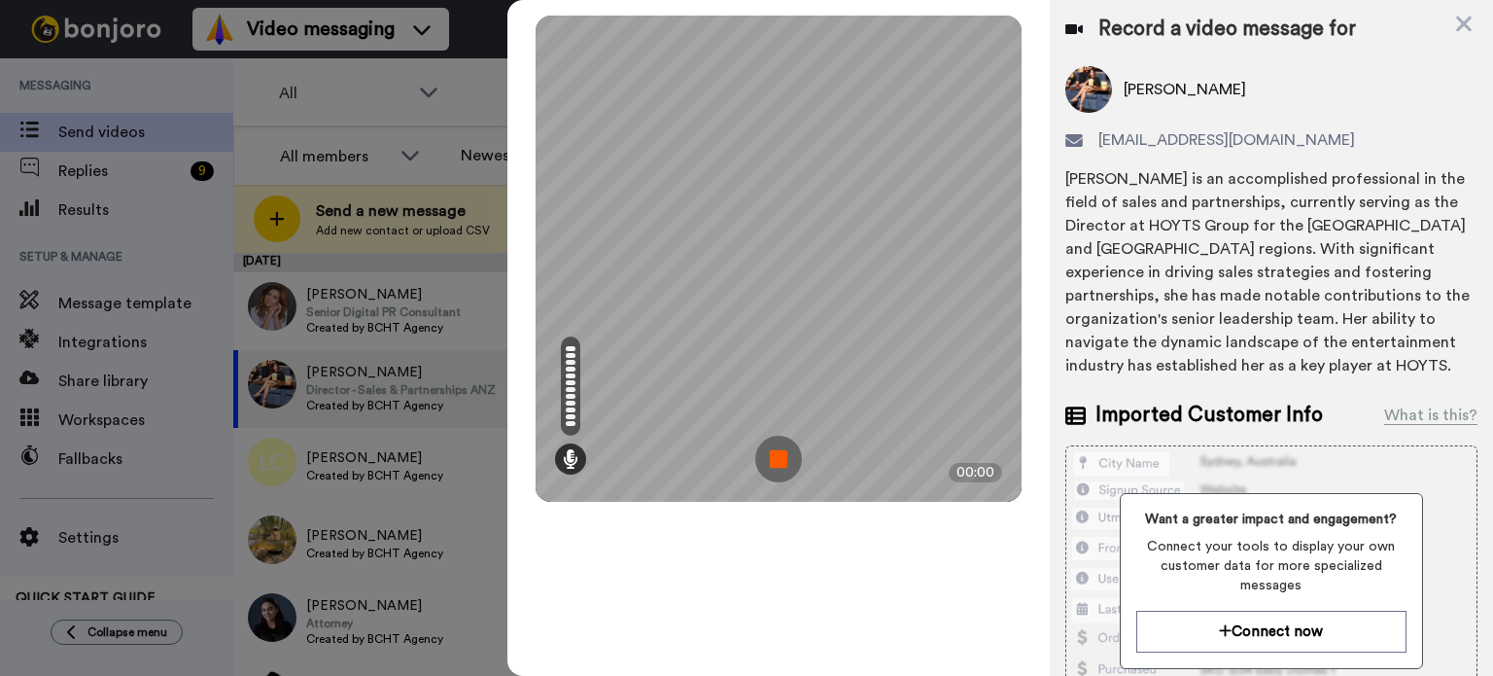
click at [787, 451] on img at bounding box center [778, 459] width 47 height 47
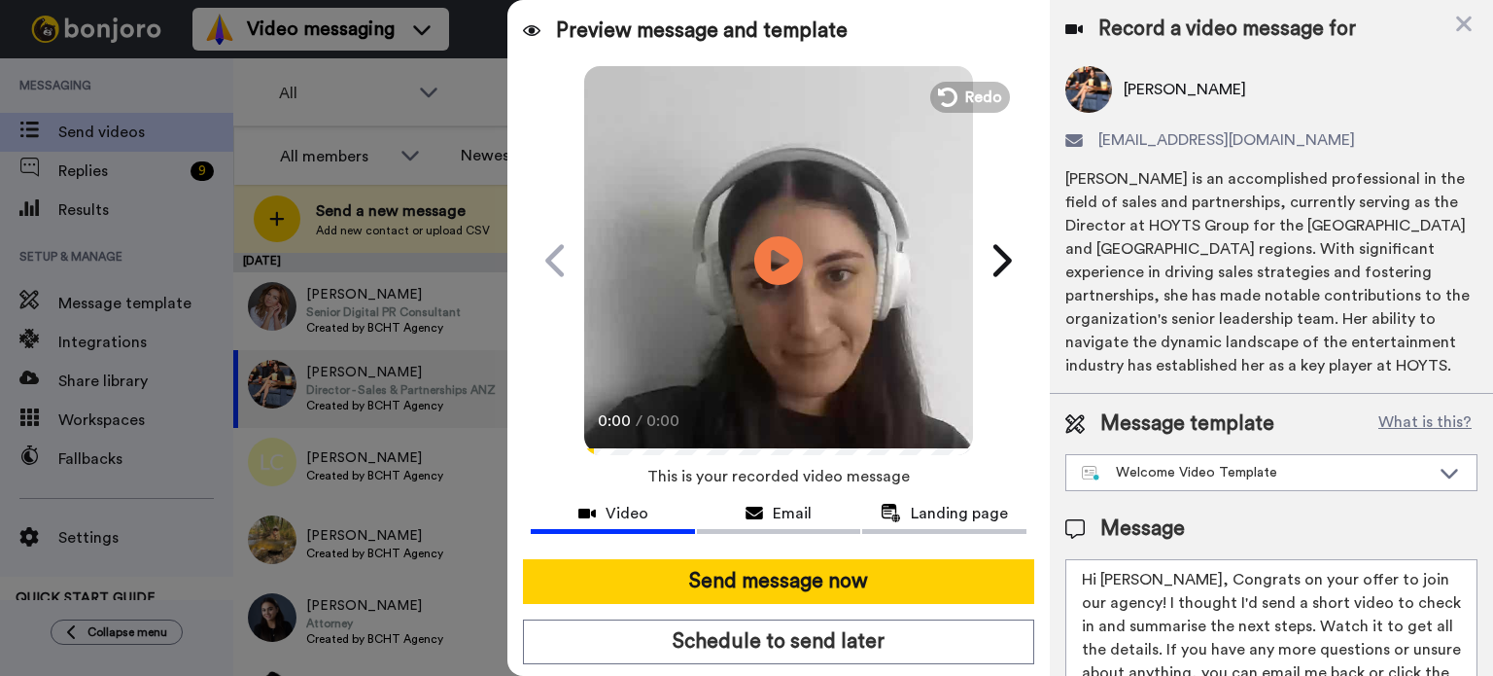
click at [1241, 587] on textarea "Hi Ellisa, Congrats on your offer to join our agency! I thought I'd send a shor…" at bounding box center [1271, 646] width 412 height 175
paste textarea "Chiara"
type textarea "Hi Ellisa, Congrats on Chiara's offer to join our agency! I thought I'd send a …"
click at [988, 92] on span "Redo" at bounding box center [985, 96] width 41 height 25
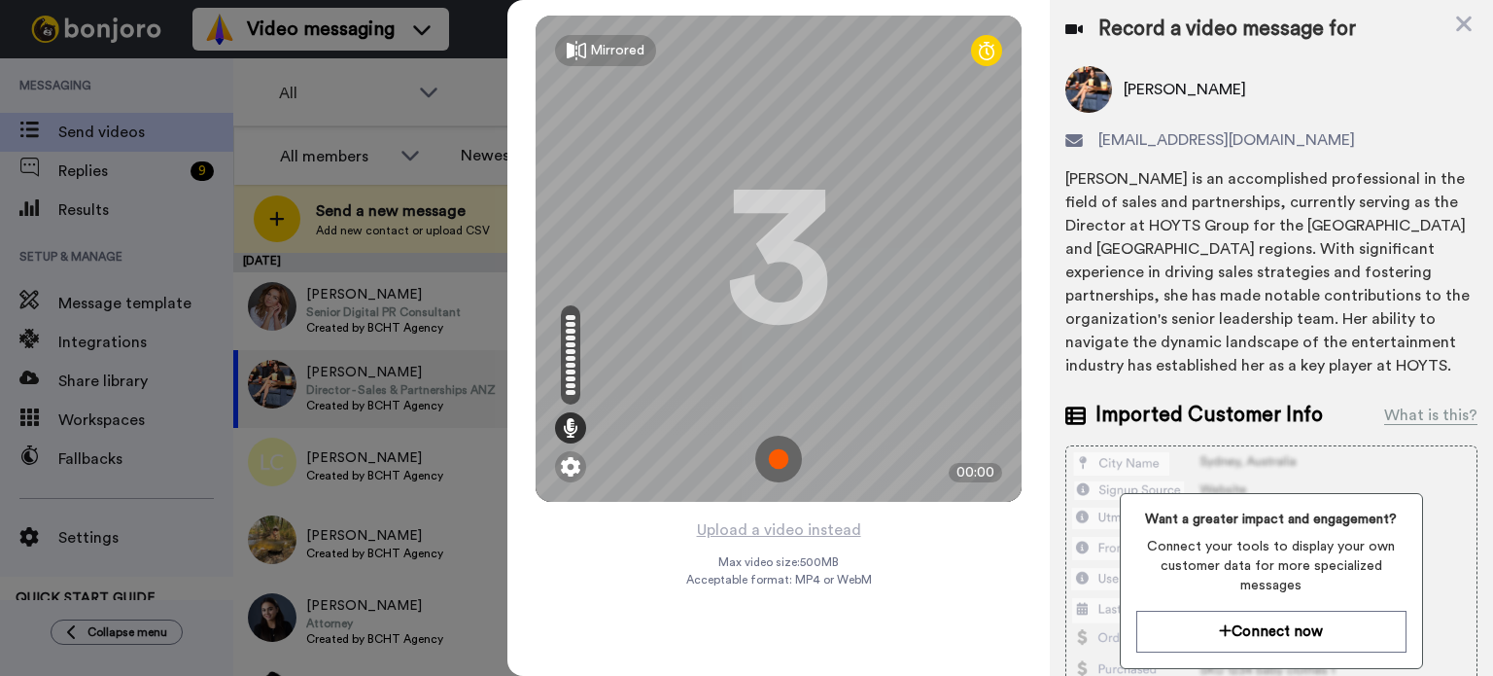
click at [774, 457] on img at bounding box center [778, 459] width 47 height 47
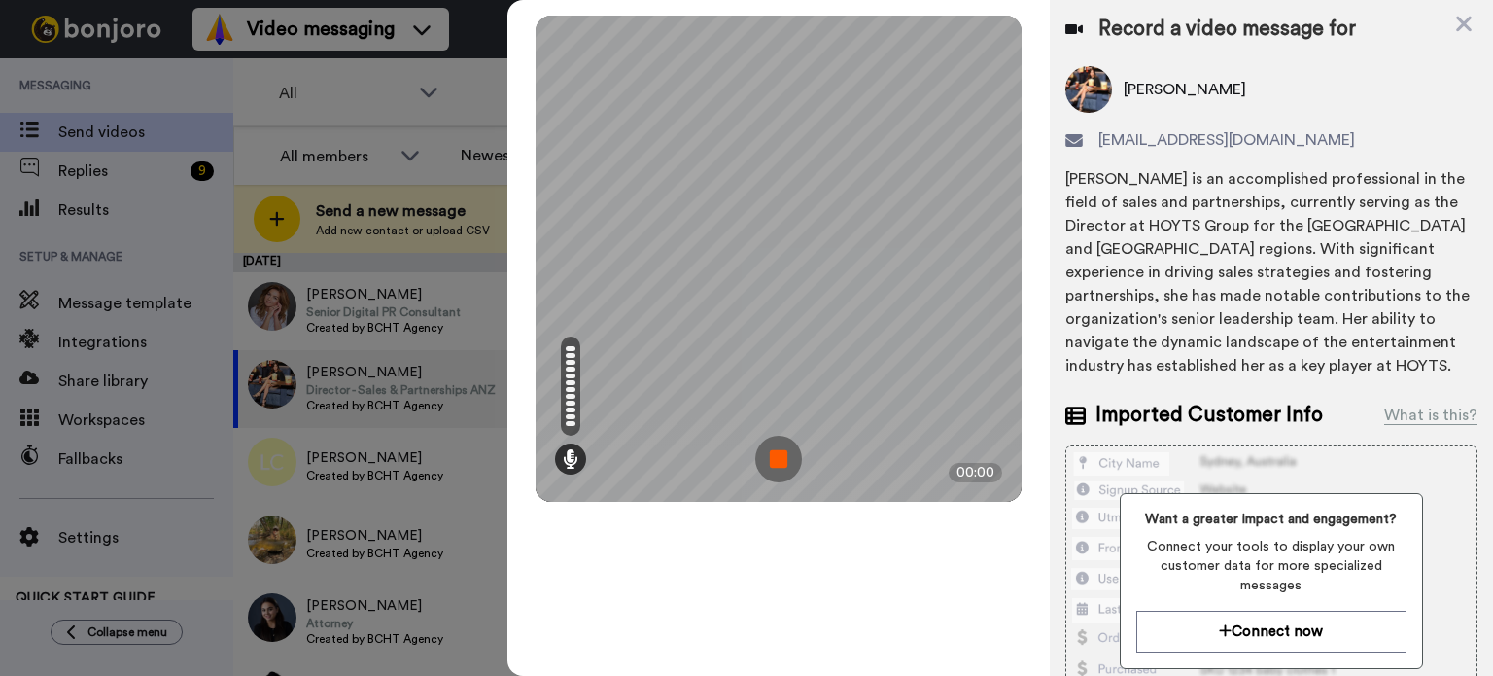
click at [774, 457] on img at bounding box center [778, 459] width 47 height 47
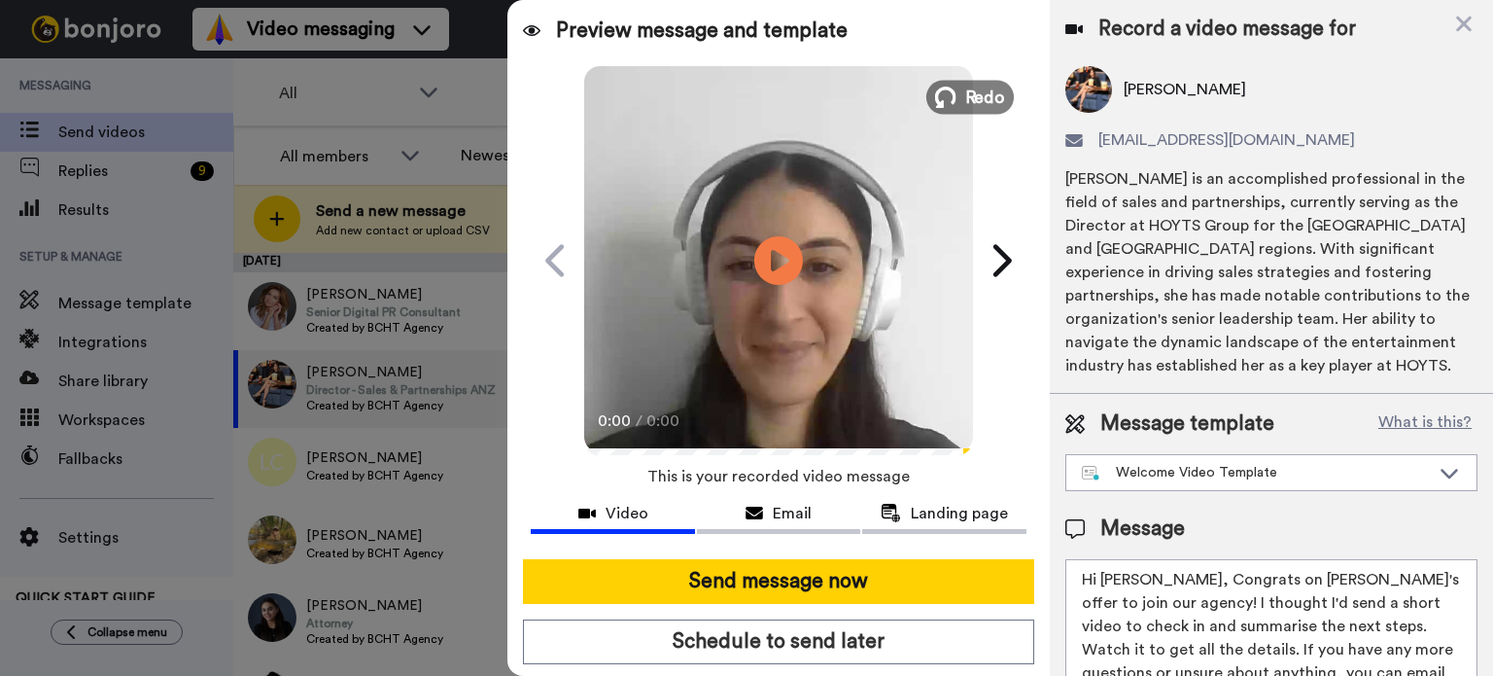
click at [942, 97] on icon at bounding box center [945, 97] width 21 height 21
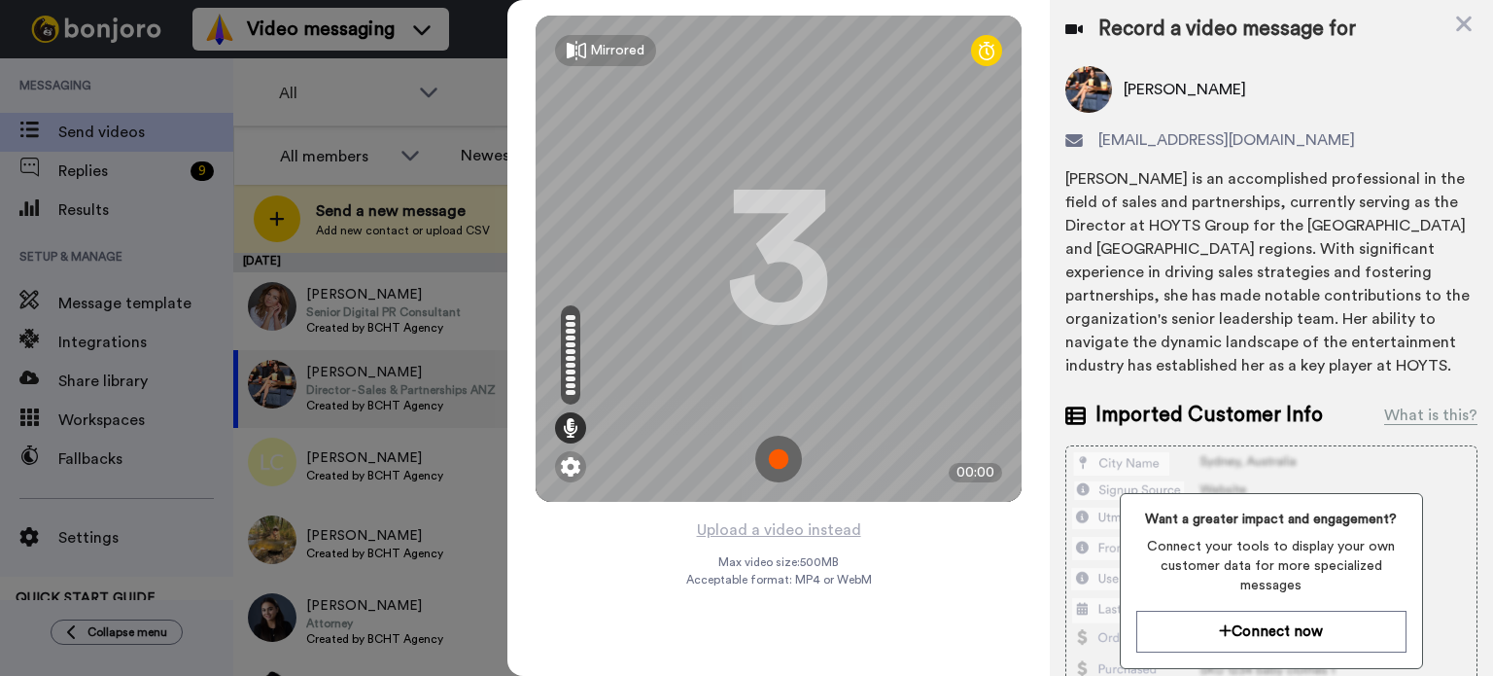
click at [782, 459] on img at bounding box center [778, 459] width 47 height 47
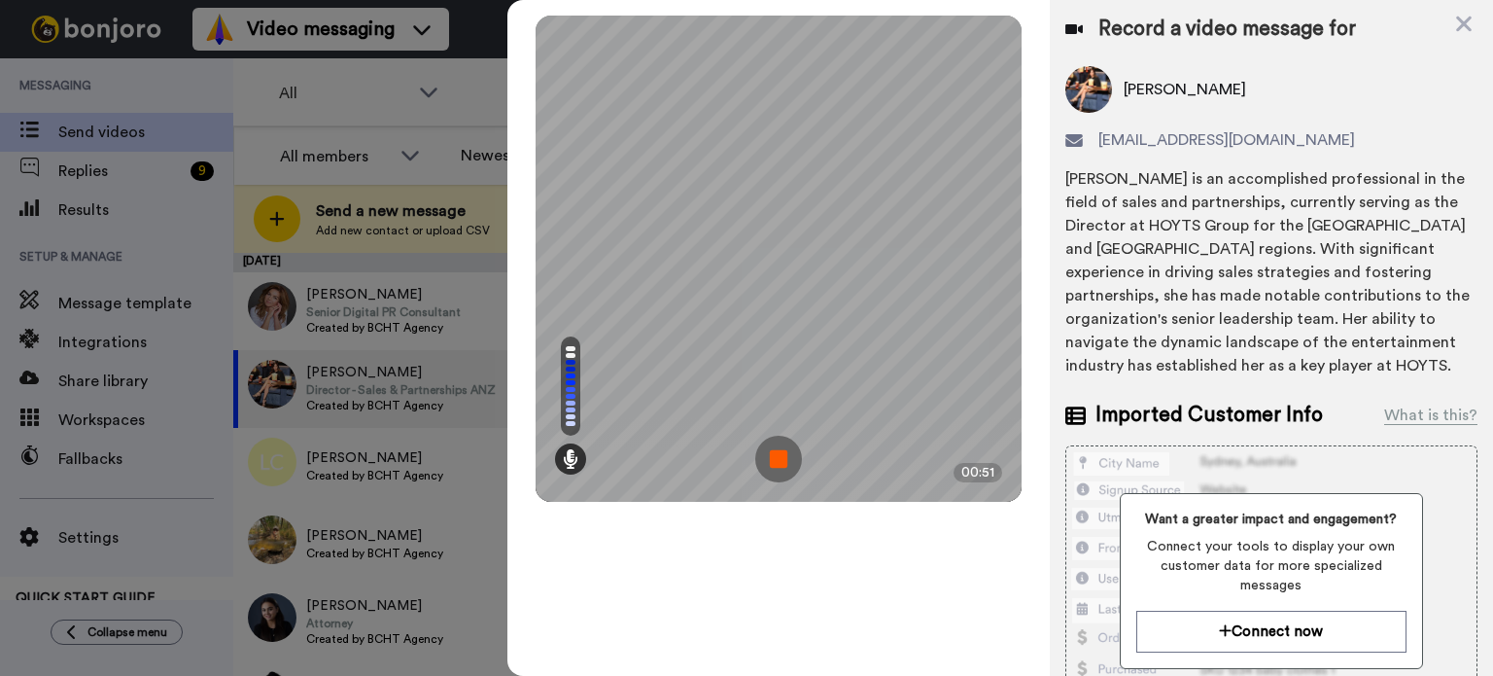
click at [782, 459] on img at bounding box center [778, 459] width 47 height 47
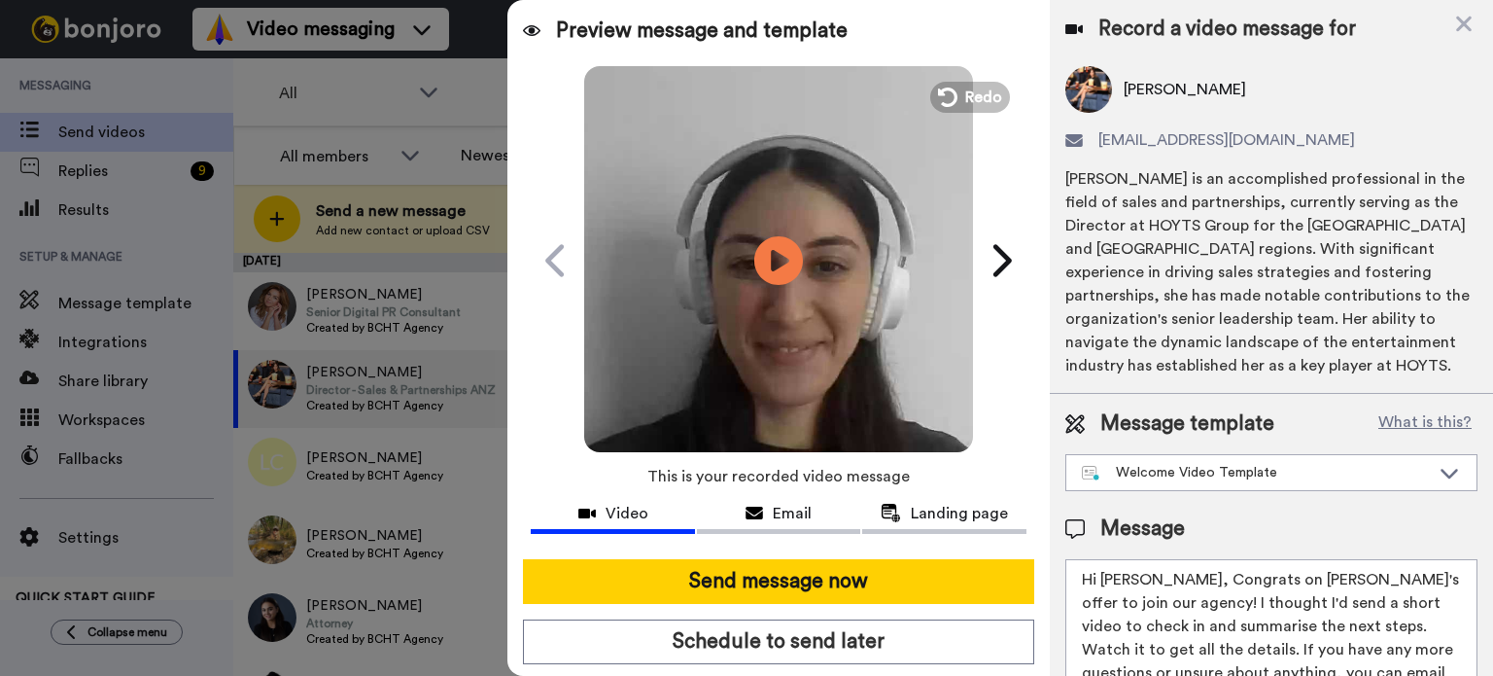
click at [810, 329] on video at bounding box center [778, 257] width 389 height 389
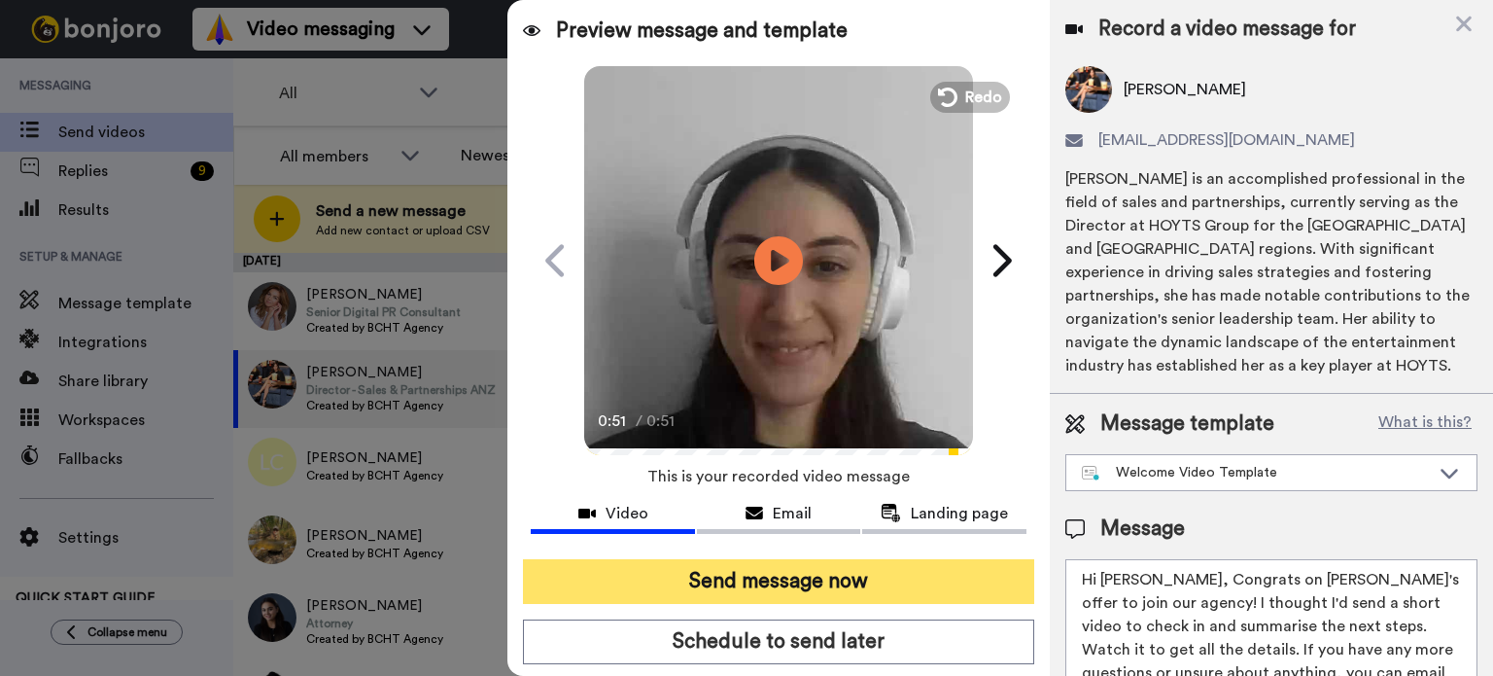
click at [730, 580] on button "Send message now" at bounding box center [778, 581] width 511 height 45
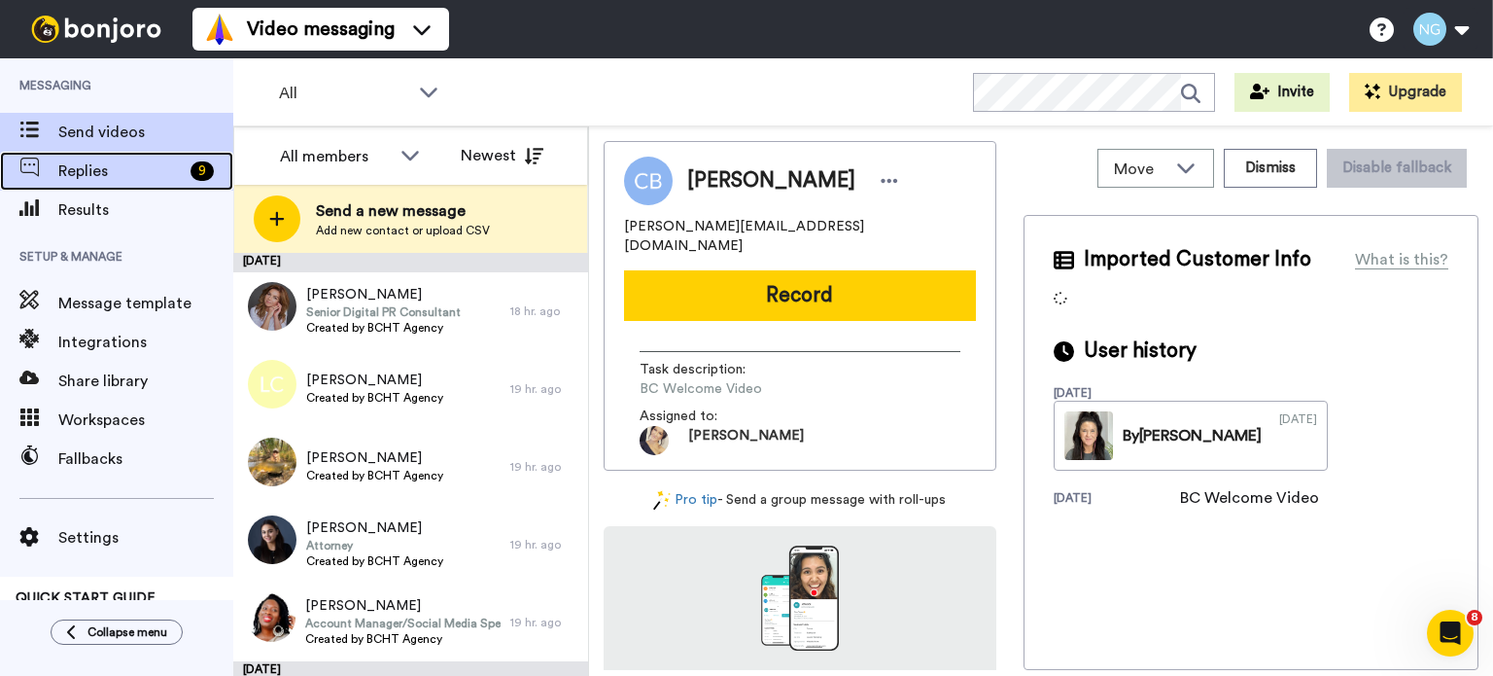
click at [97, 182] on span "Replies" at bounding box center [120, 170] width 124 height 23
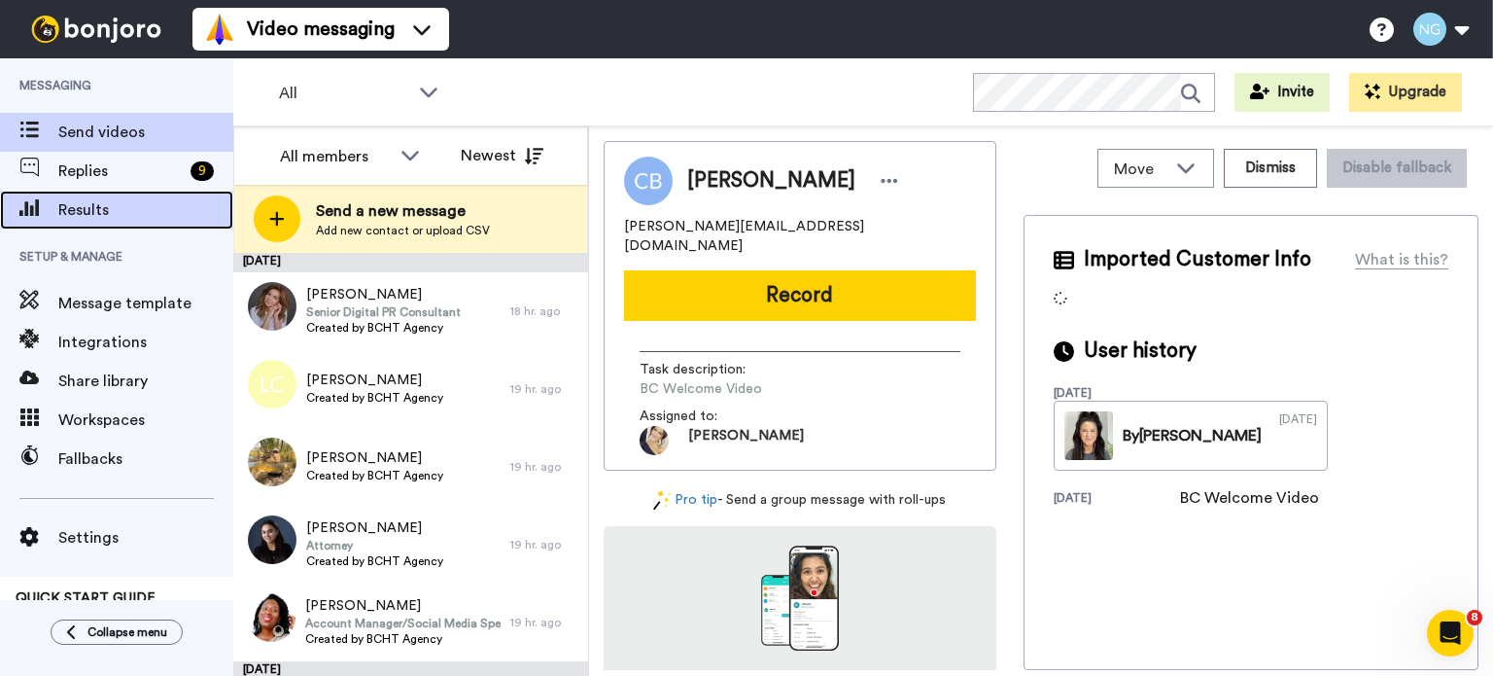
click at [104, 209] on span "Results" at bounding box center [145, 209] width 175 height 23
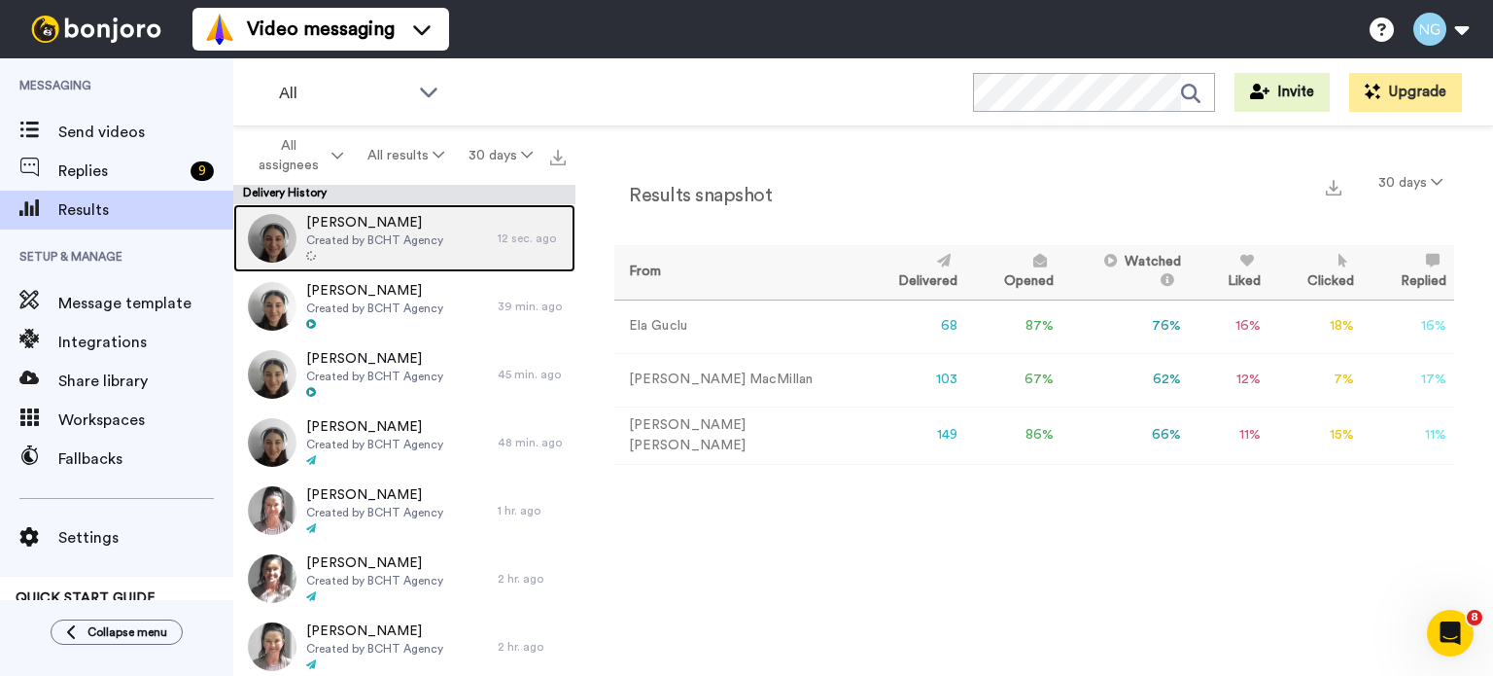
click at [404, 254] on div at bounding box center [374, 257] width 137 height 14
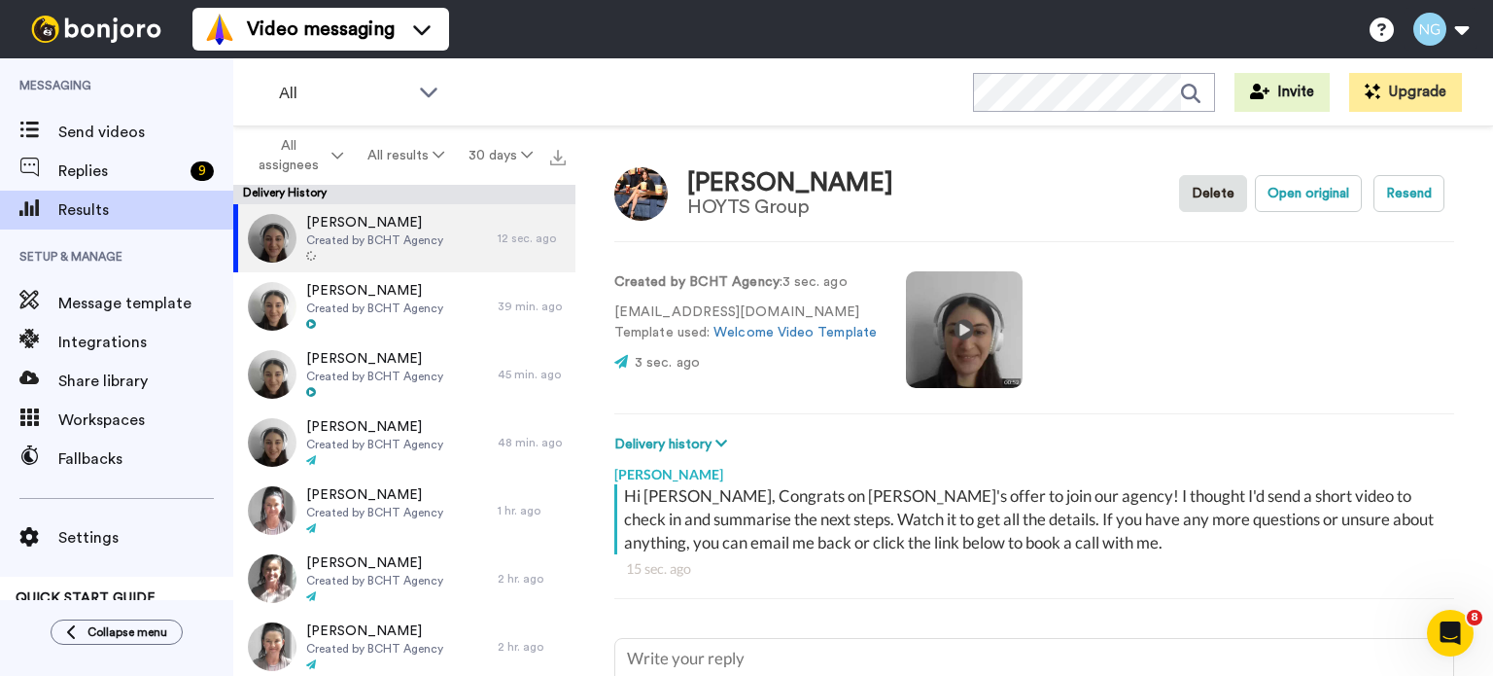
click at [93, 13] on div at bounding box center [96, 29] width 192 height 58
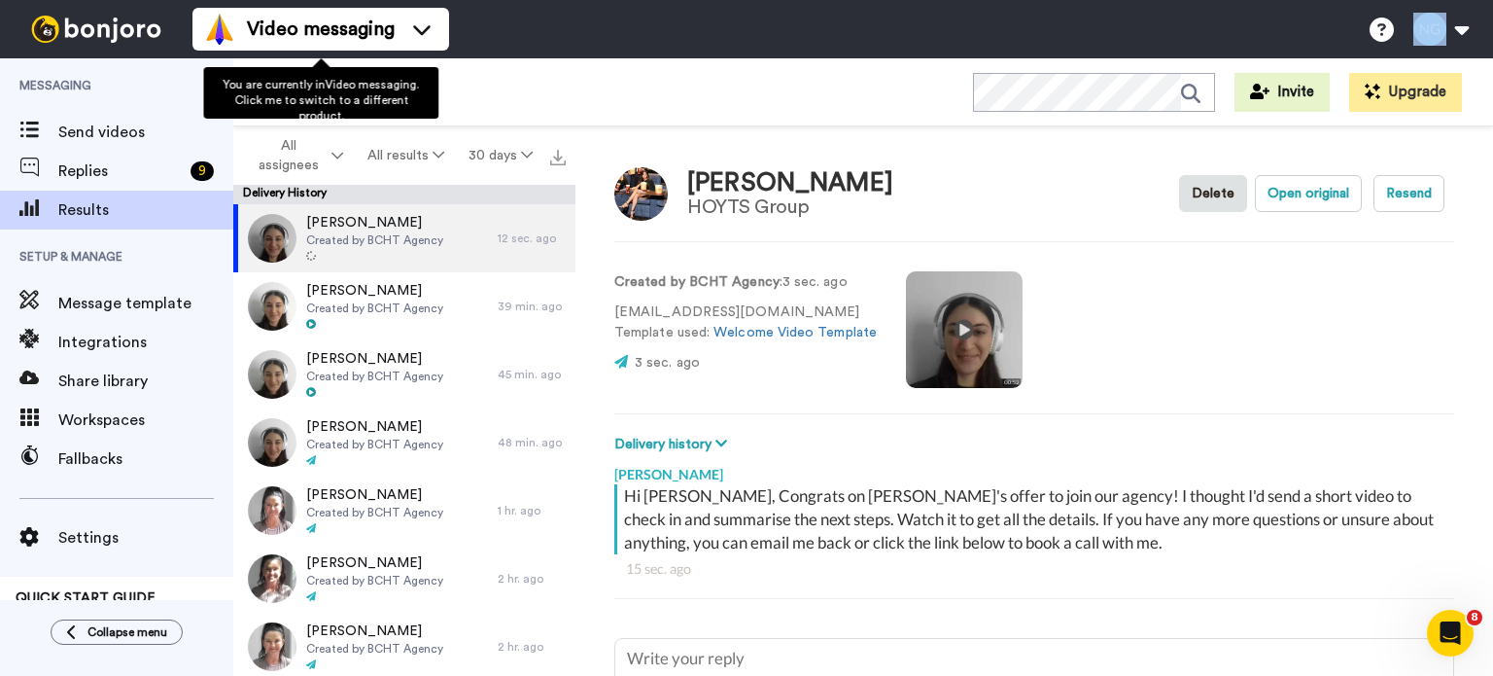
type textarea "x"
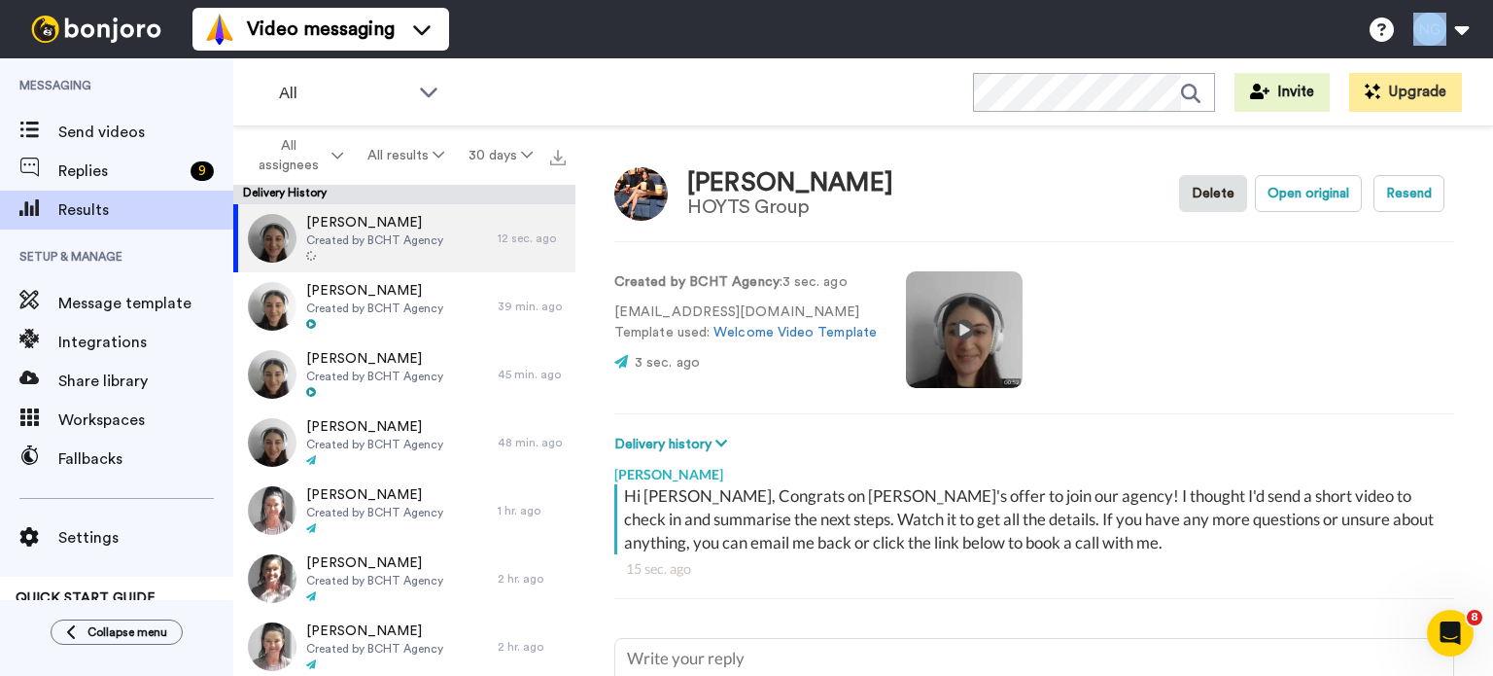
click at [140, 26] on img at bounding box center [96, 29] width 146 height 27
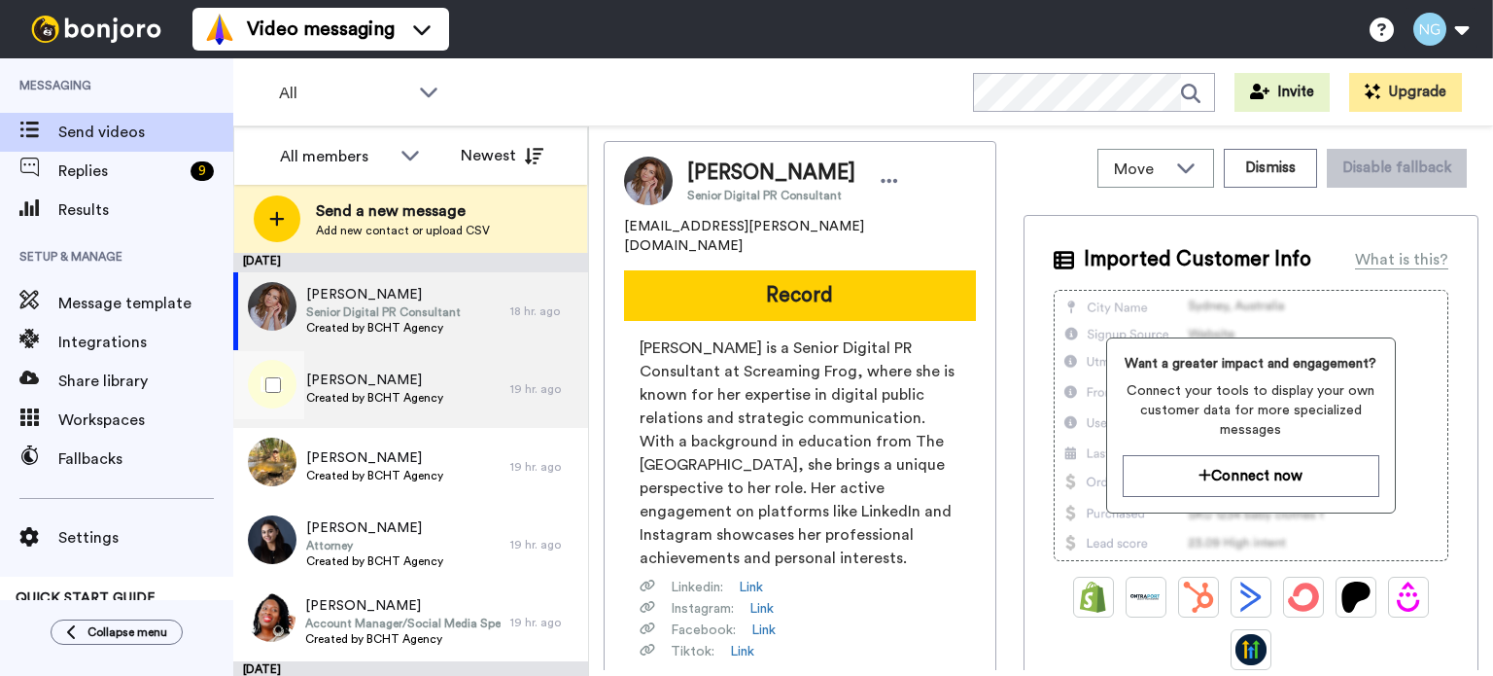
click at [416, 375] on span "Lorraine Chensee" at bounding box center [374, 379] width 137 height 19
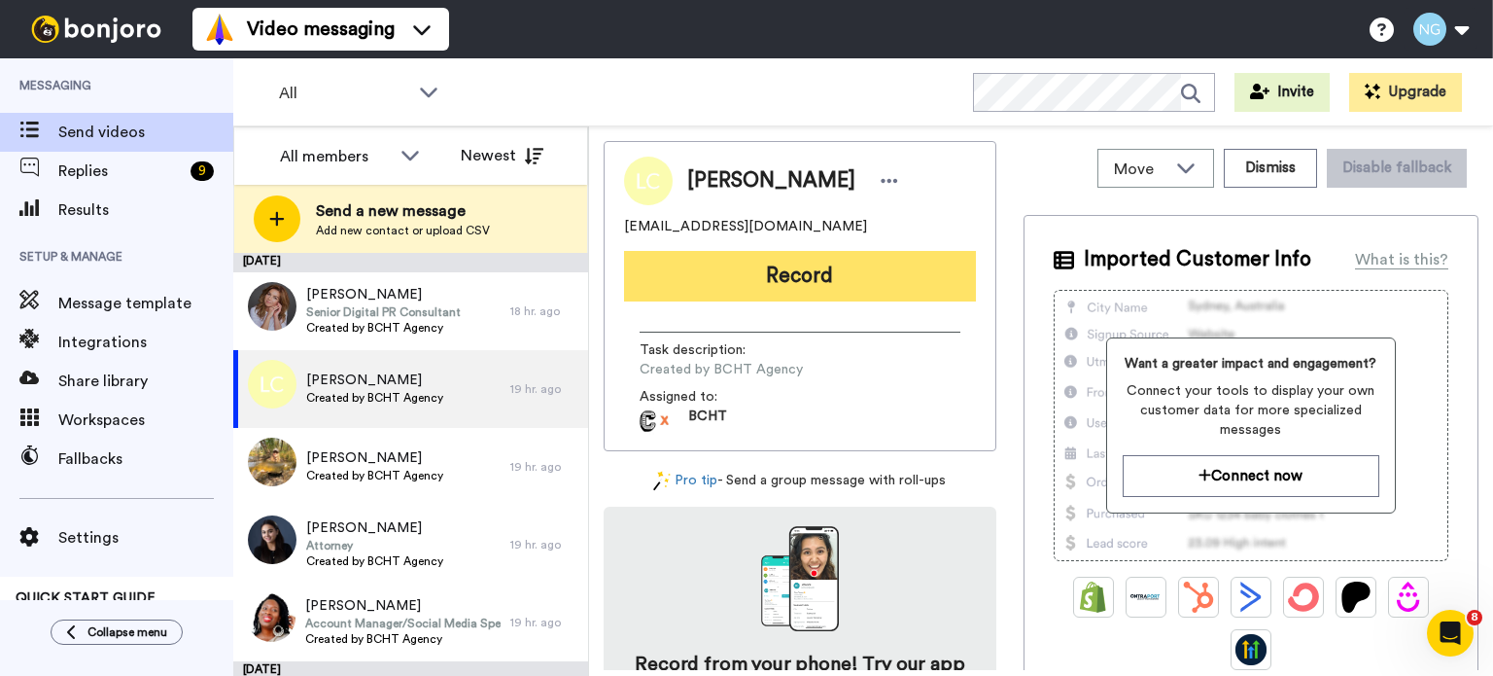
click at [771, 288] on button "Record" at bounding box center [800, 276] width 352 height 51
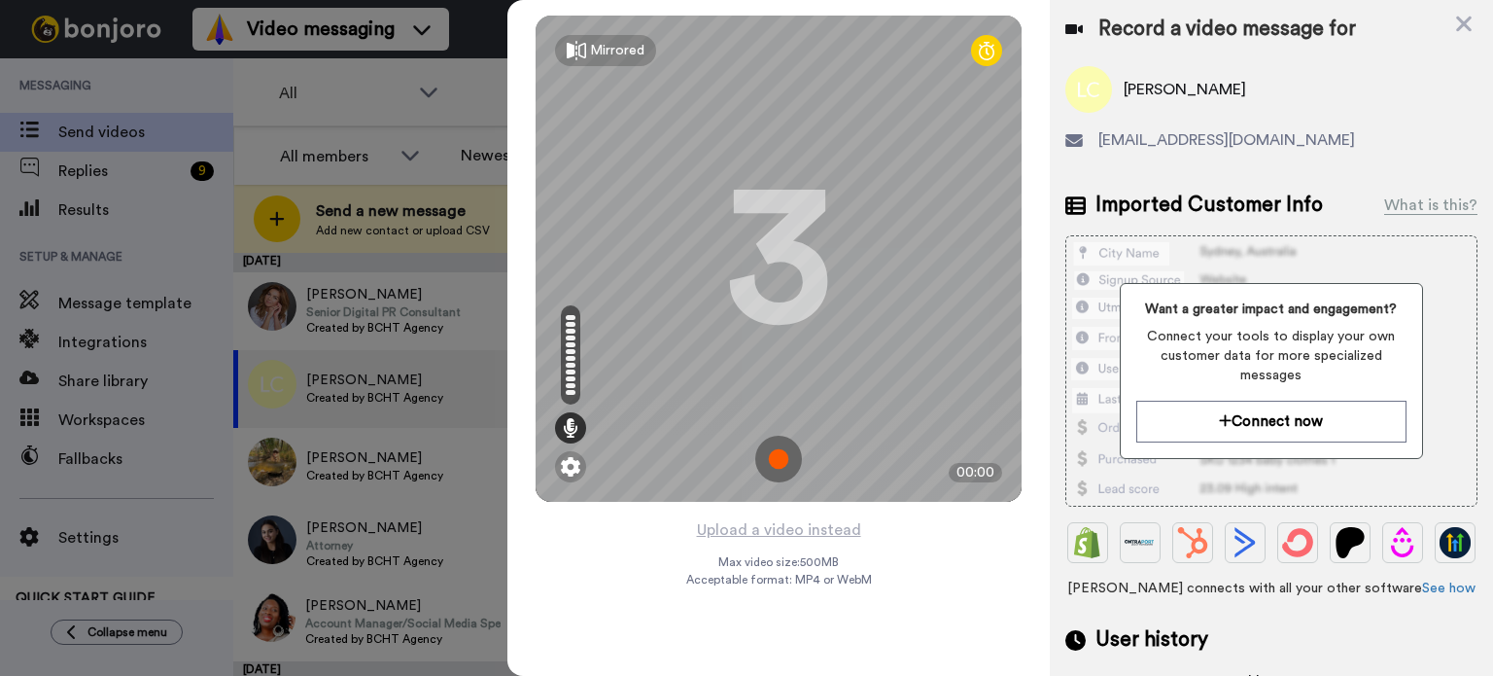
click at [783, 455] on img at bounding box center [778, 459] width 47 height 47
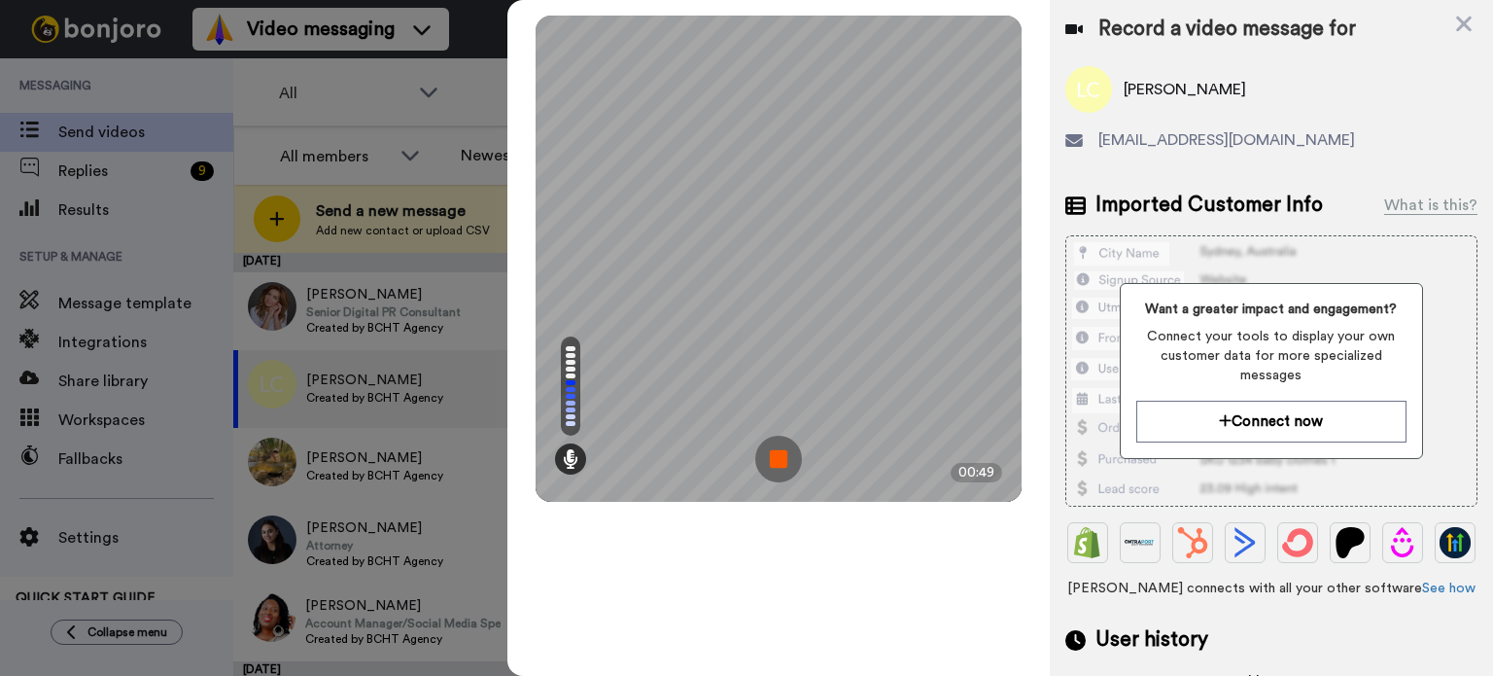
click at [783, 455] on img at bounding box center [778, 459] width 47 height 47
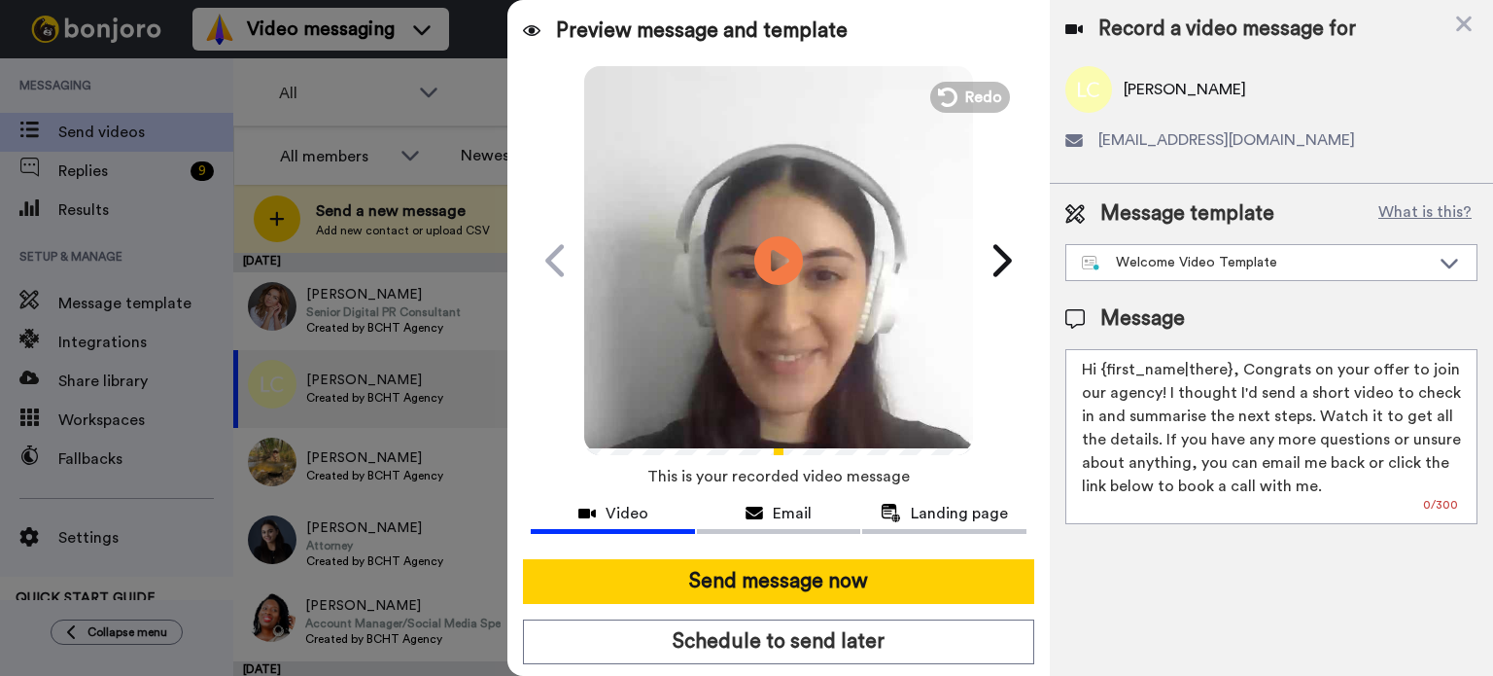
click at [741, 318] on video at bounding box center [778, 257] width 389 height 389
drag, startPoint x: 1101, startPoint y: 361, endPoint x: 1228, endPoint y: 376, distance: 127.3
click at [1228, 376] on textarea "Hi {first_name|there}, Congrats on your offer to join our agency! I thought I'd…" at bounding box center [1271, 436] width 412 height 175
click at [1268, 363] on textarea "Hi Lorraine, Congrats on your offer to join our agency! I thought I'd send a sh…" at bounding box center [1271, 436] width 412 height 175
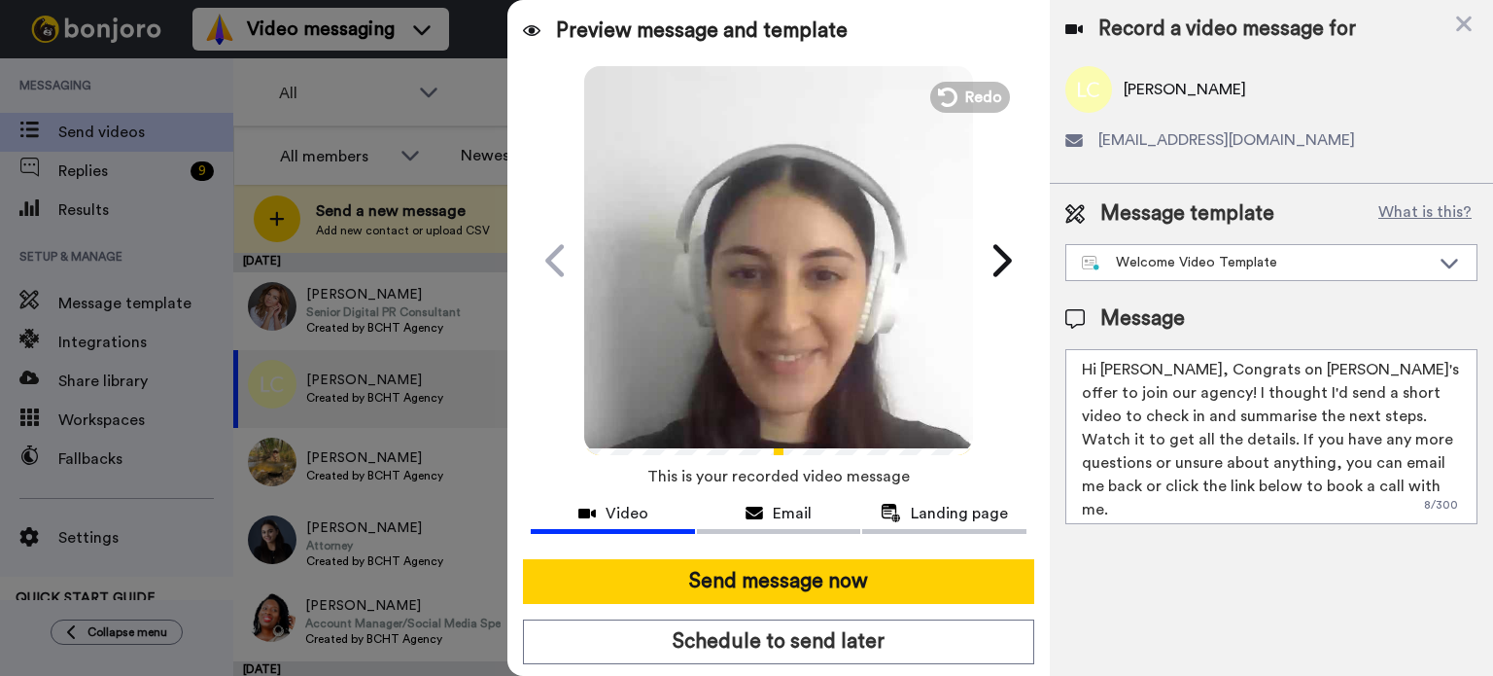
type textarea "Hi Lorraine, Congrats on Noah's offer to join our agency! I thought I'd send a …"
click at [723, 199] on video at bounding box center [778, 257] width 389 height 389
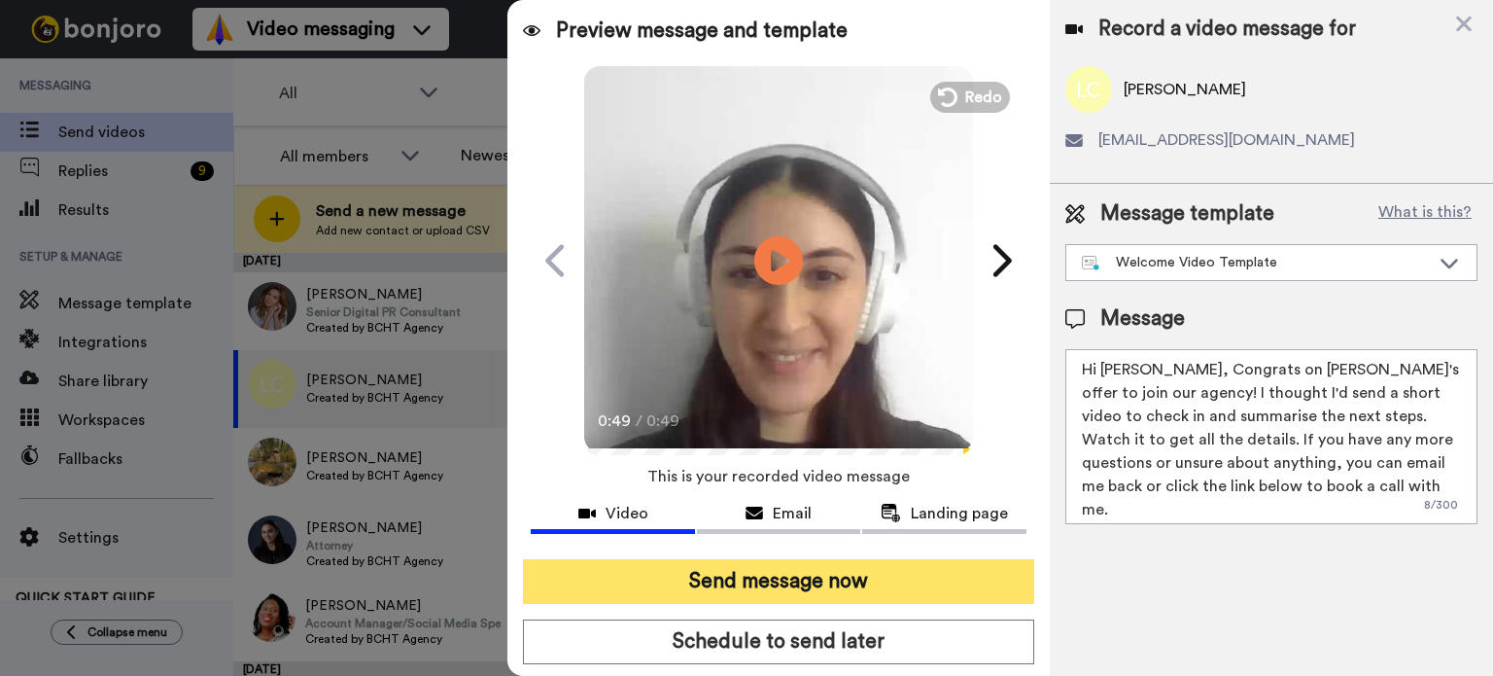
click at [949, 578] on button "Send message now" at bounding box center [778, 581] width 511 height 45
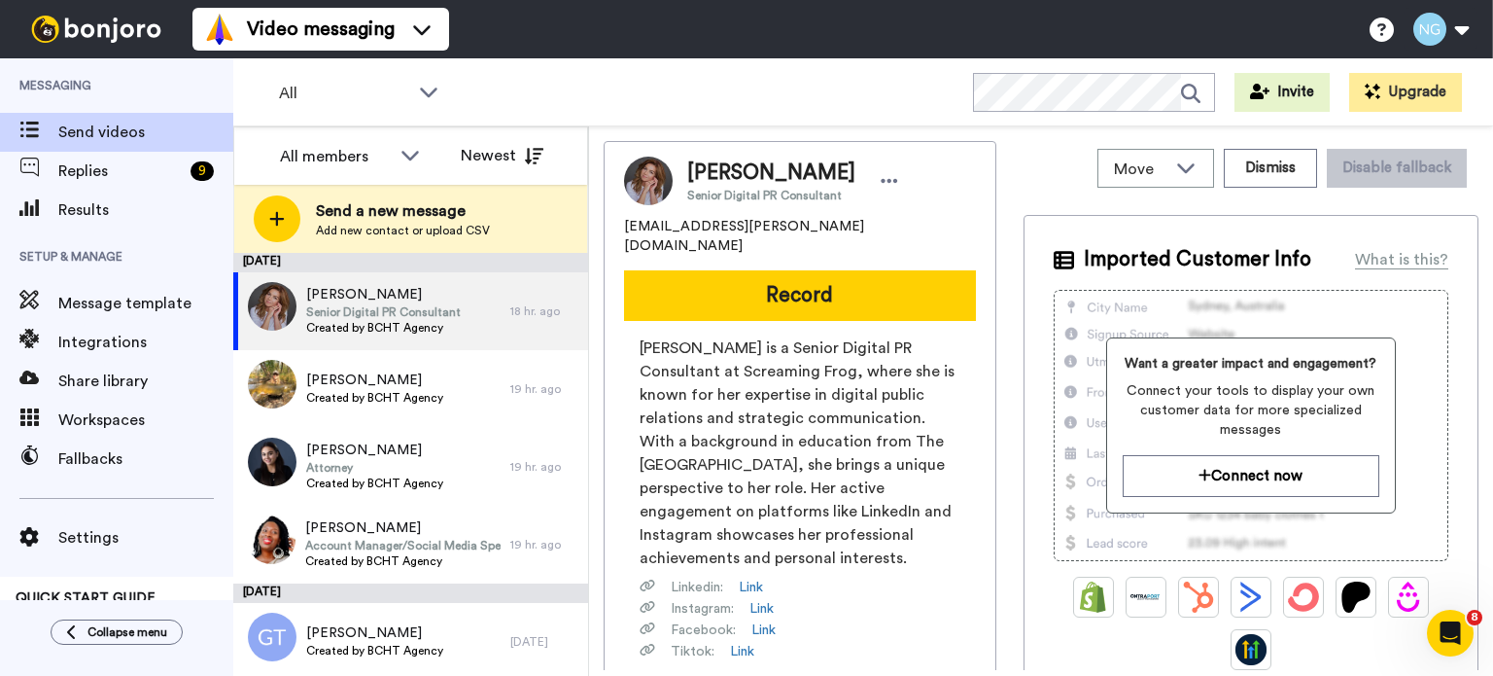
click at [72, 29] on img at bounding box center [96, 29] width 146 height 27
